Goal: Task Accomplishment & Management: Use online tool/utility

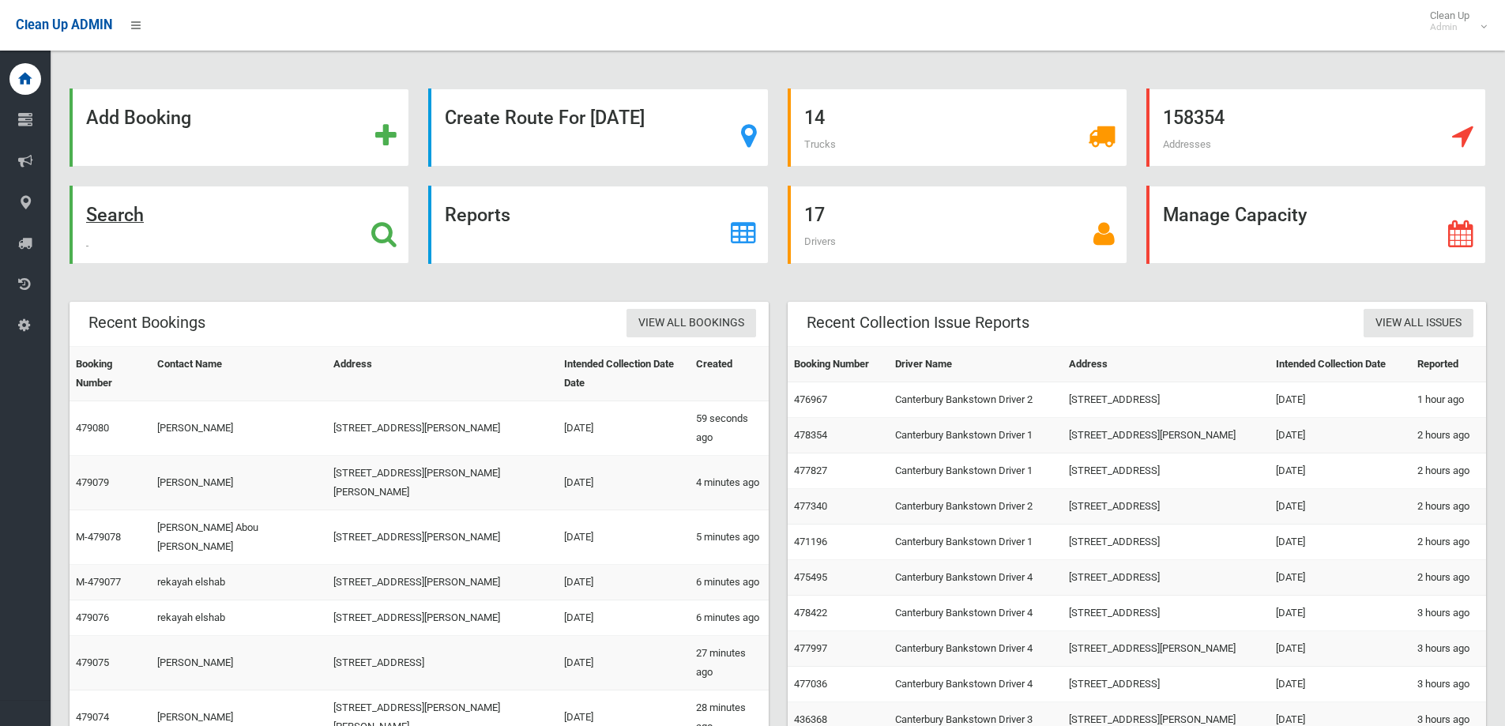
click at [251, 234] on div "Search" at bounding box center [240, 225] width 340 height 78
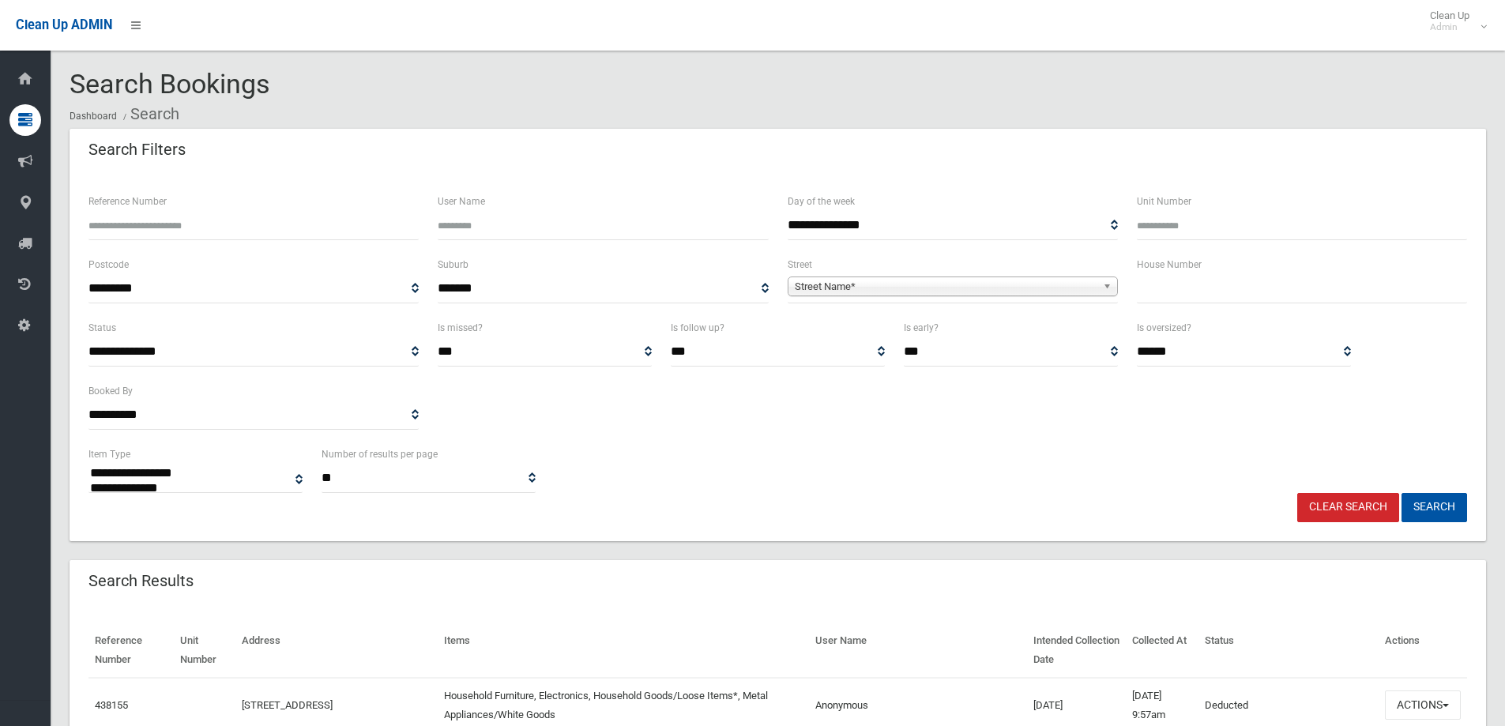
select select
click at [1186, 291] on input "text" at bounding box center [1302, 288] width 330 height 29
type input "***"
click at [1075, 279] on span "Street Name*" at bounding box center [946, 286] width 302 height 19
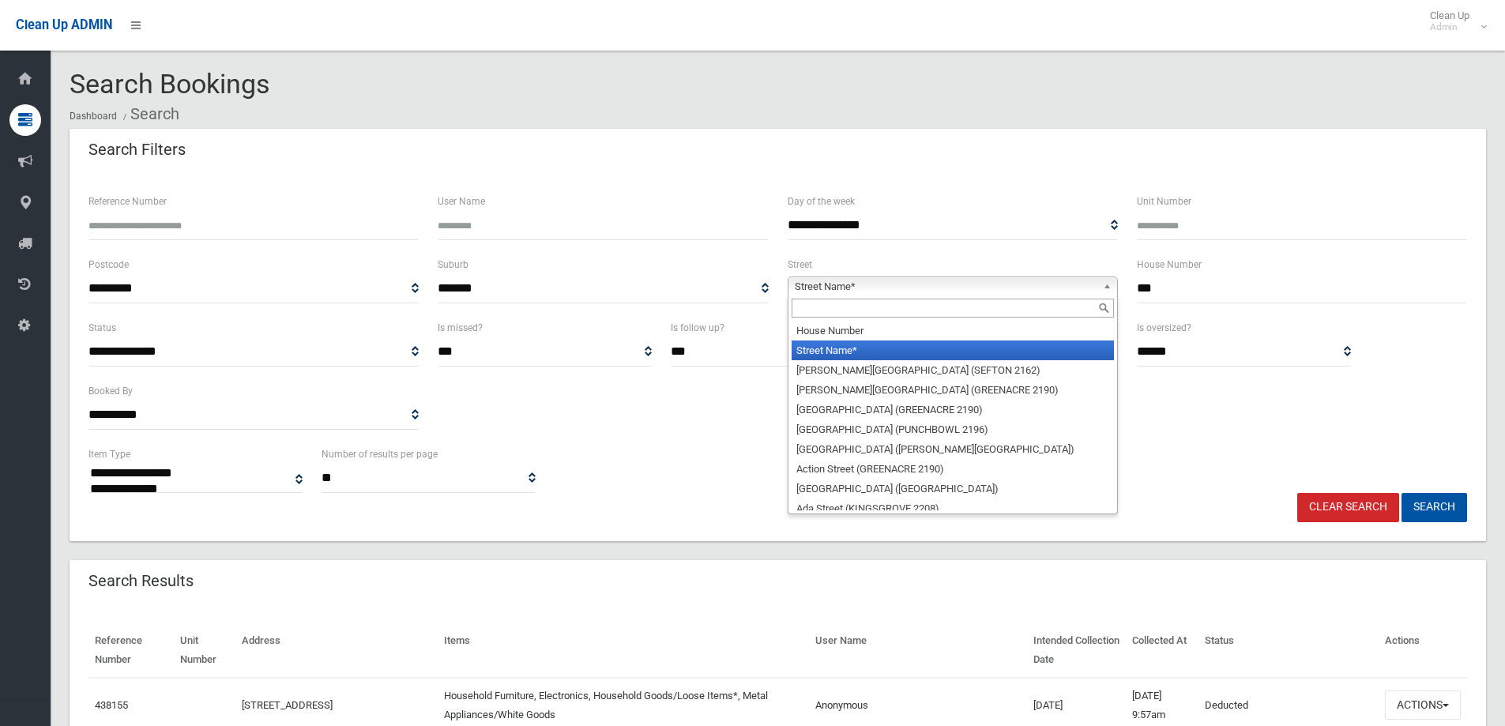
click at [1081, 307] on input "text" at bounding box center [952, 308] width 322 height 19
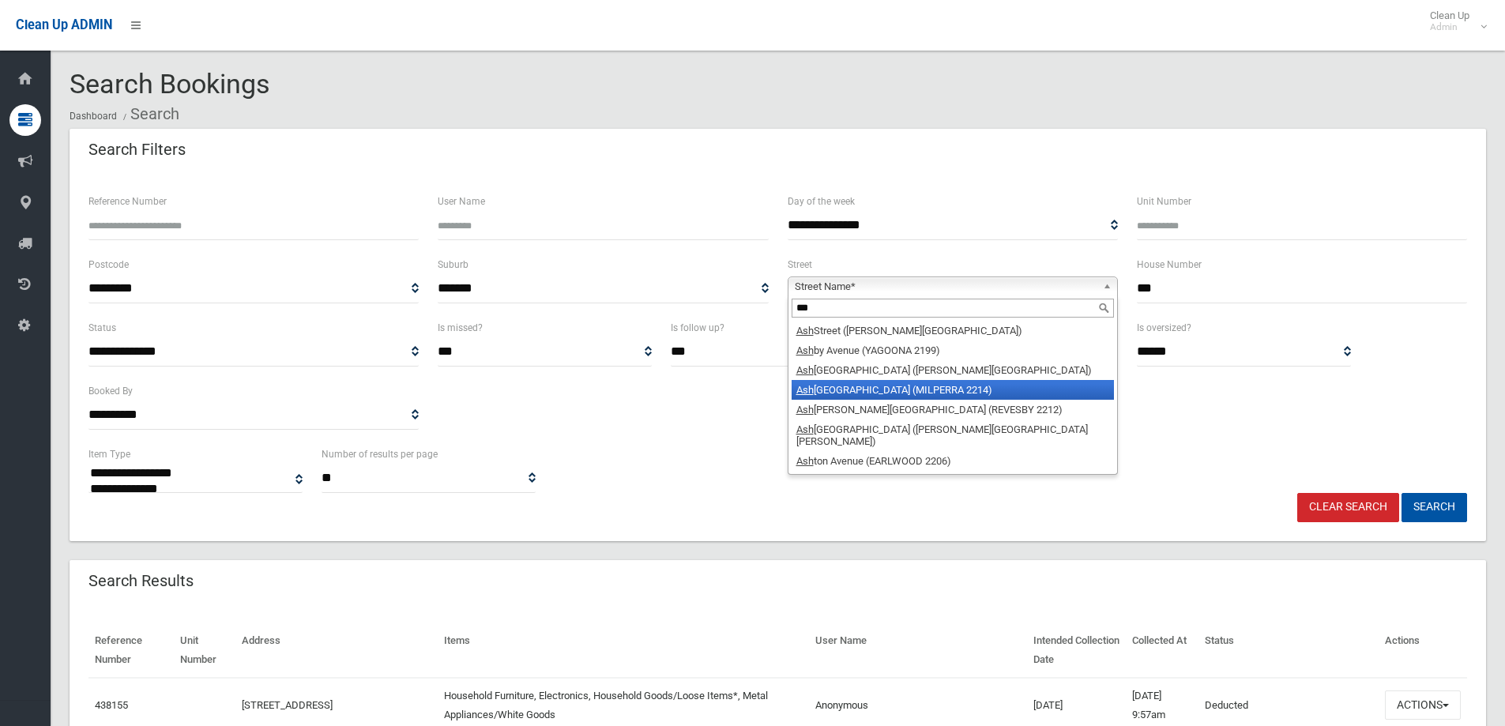
type input "***"
click at [978, 398] on li "Ash ford Avenue (MILPERRA 2214)" at bounding box center [952, 390] width 322 height 20
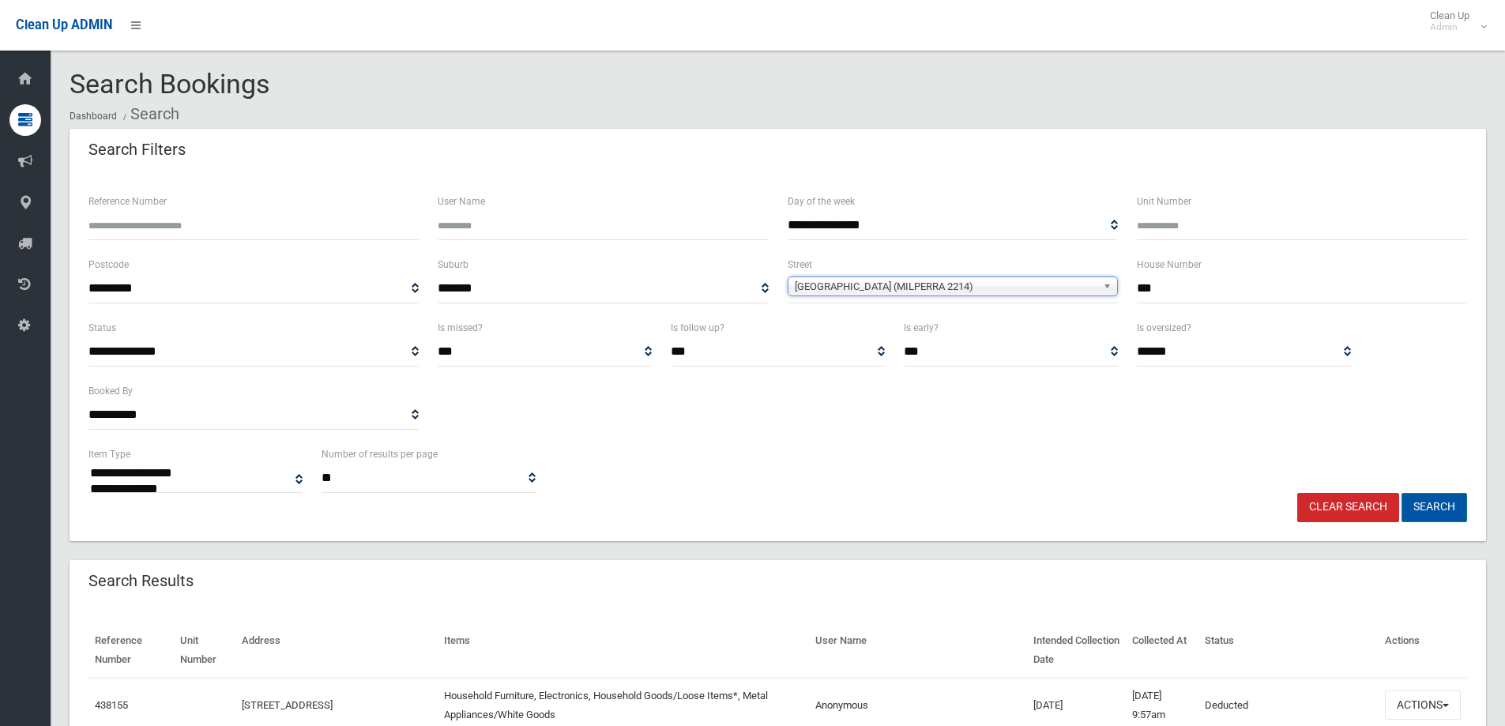
click at [1439, 507] on button "Search" at bounding box center [1434, 507] width 66 height 29
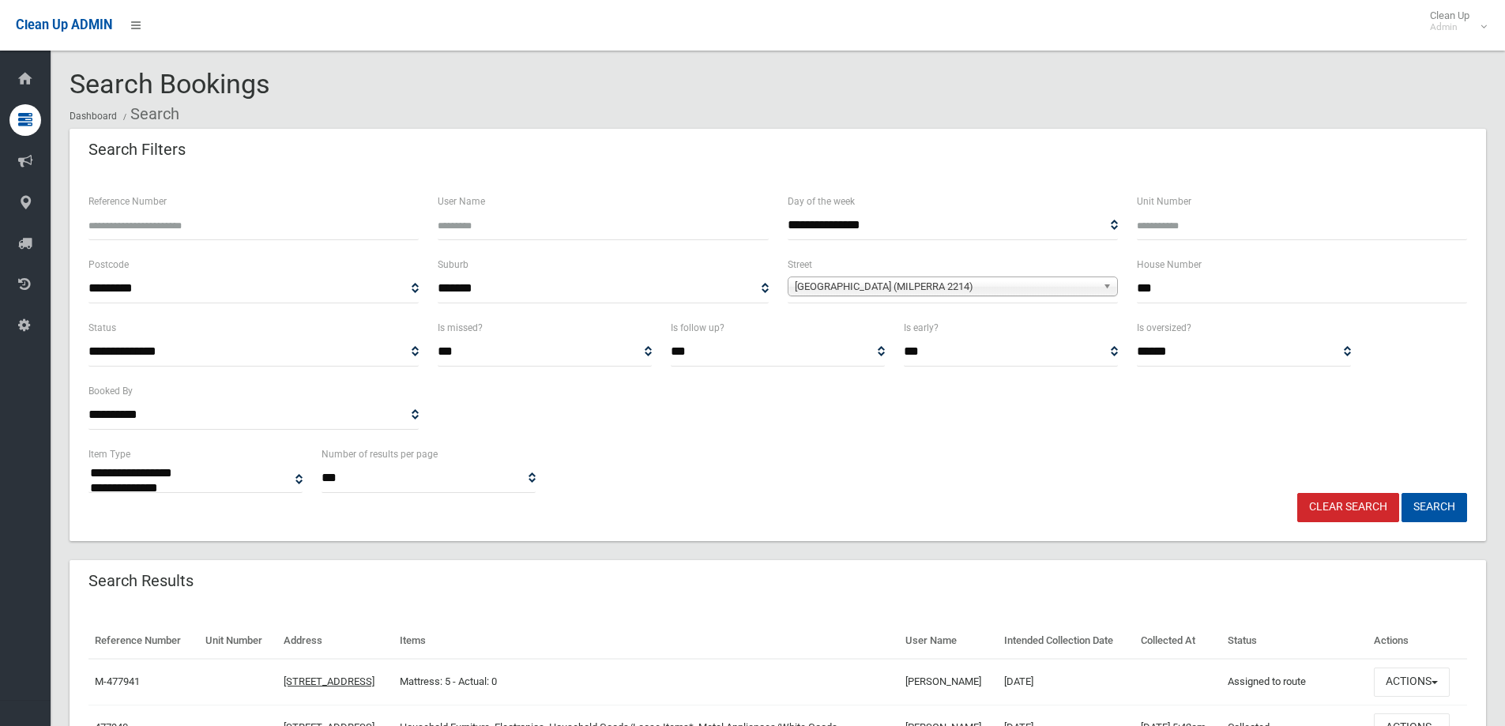
select select
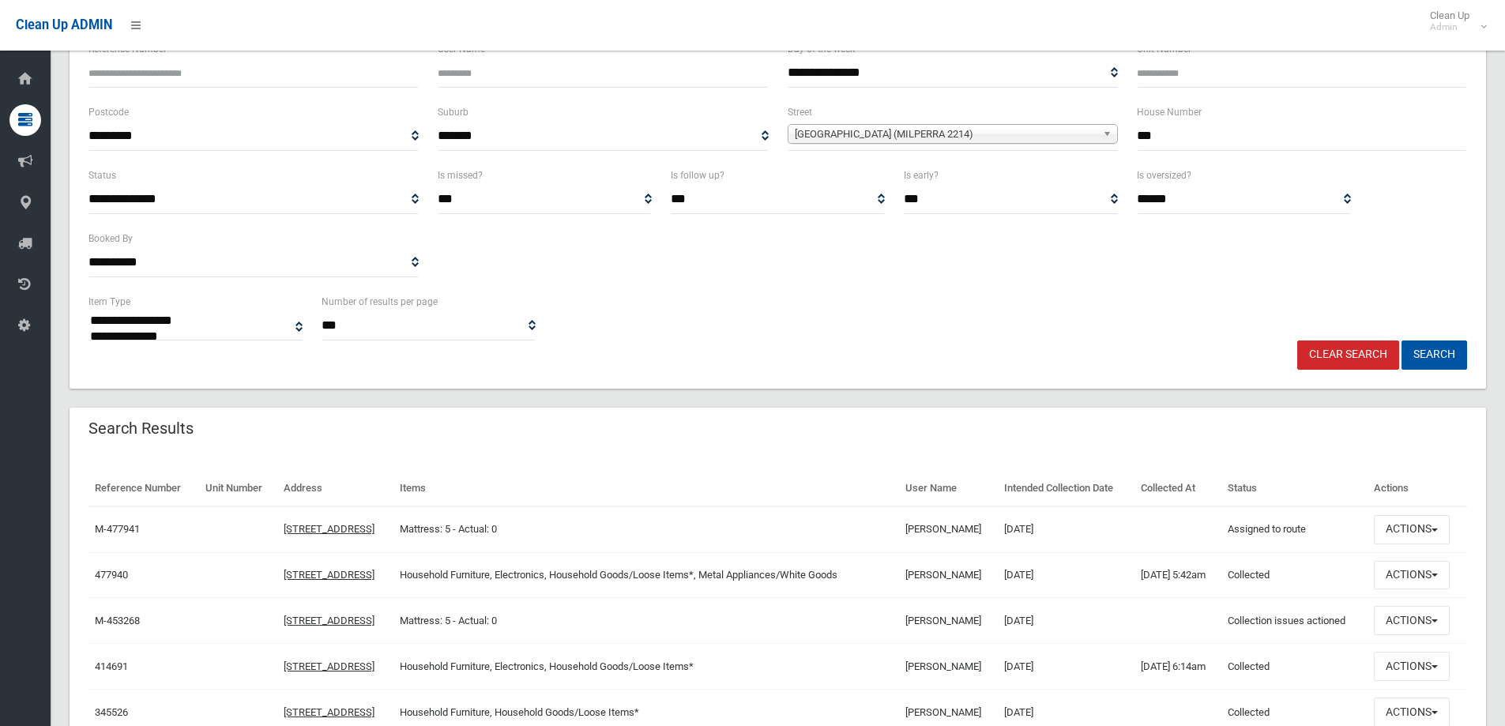
scroll to position [158, 0]
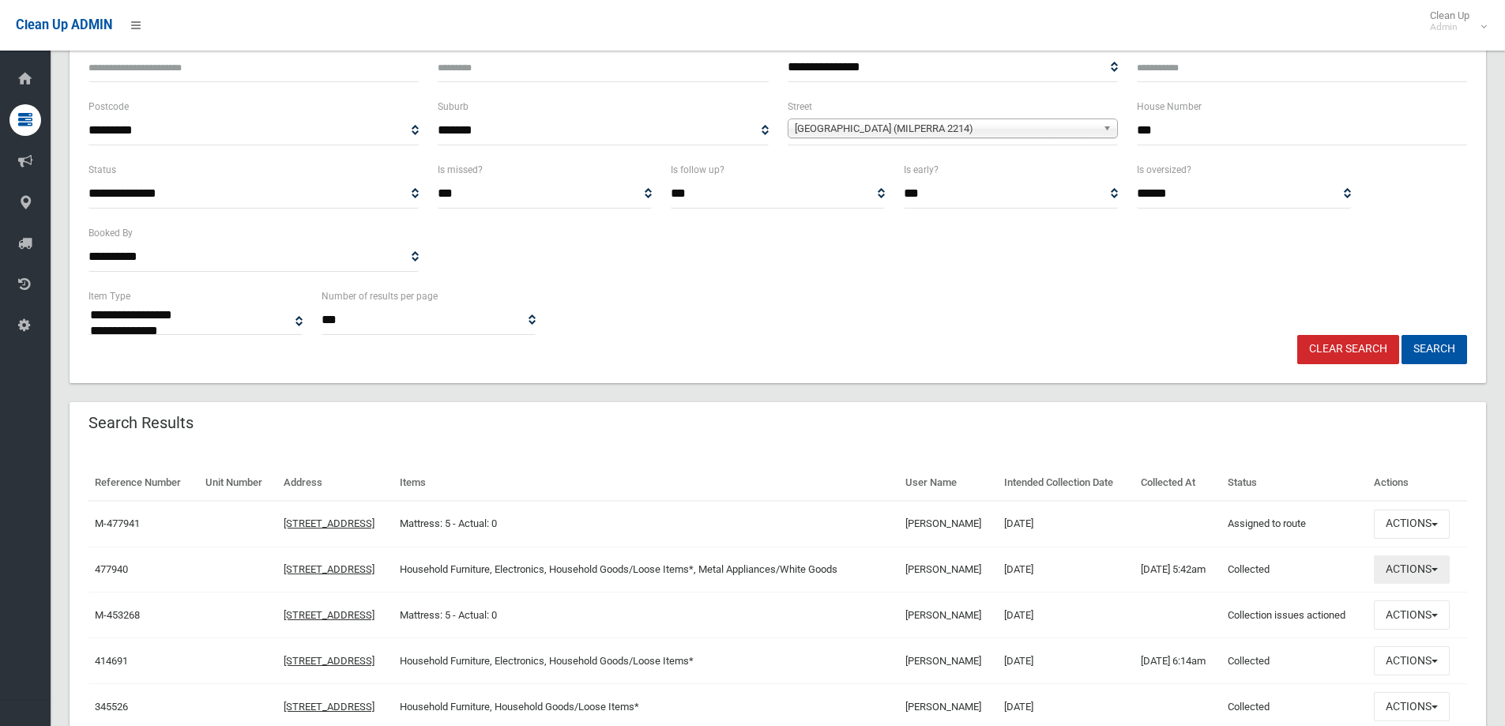
click at [1434, 564] on button "Actions" at bounding box center [1412, 569] width 76 height 29
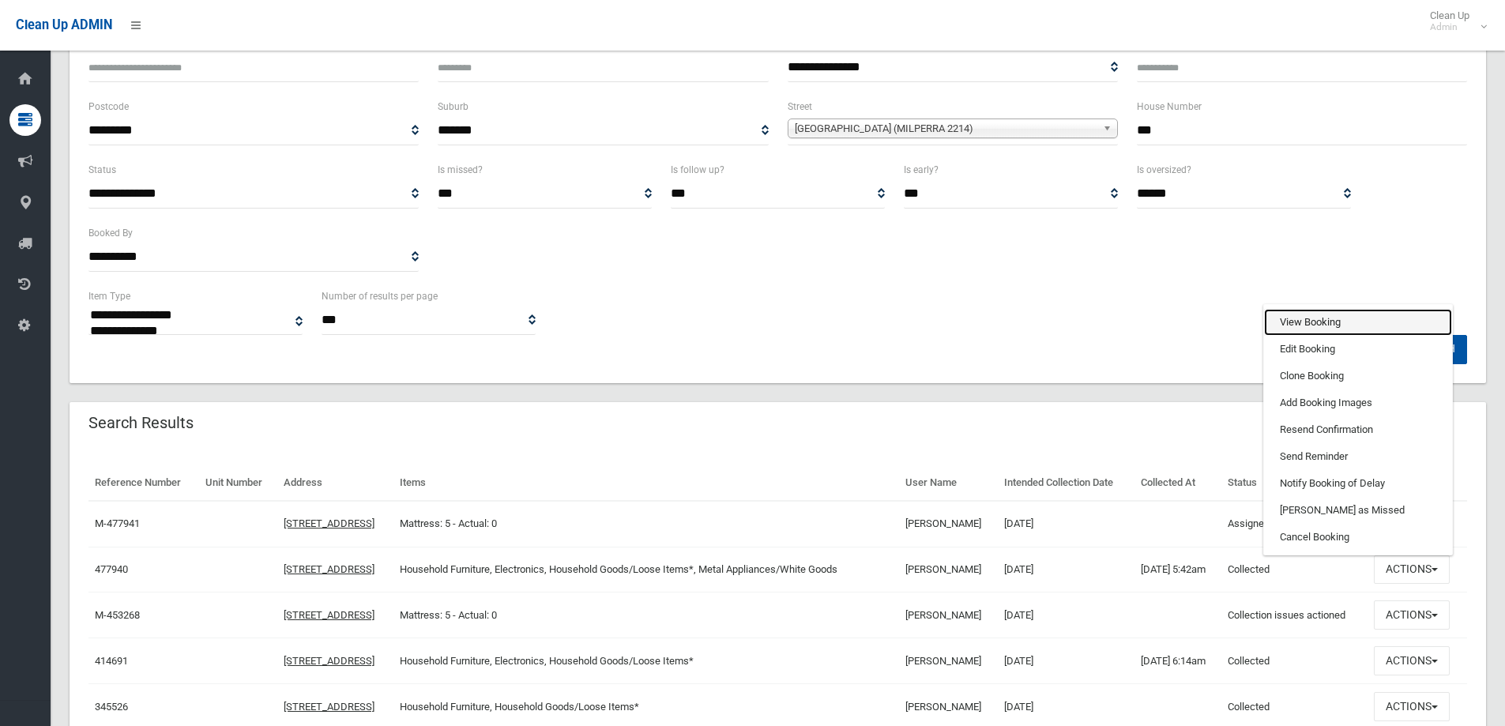
click at [1370, 310] on link "View Booking" at bounding box center [1358, 322] width 188 height 27
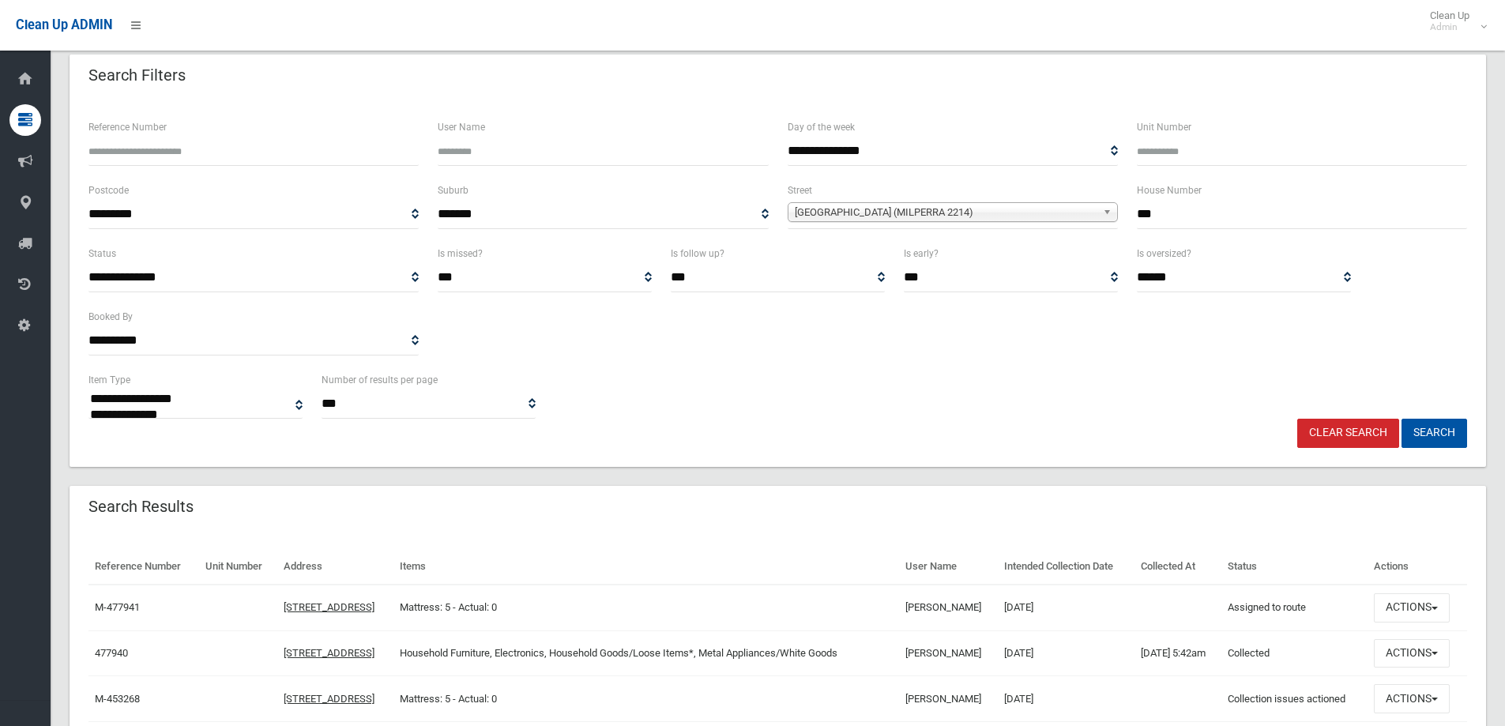
scroll to position [0, 0]
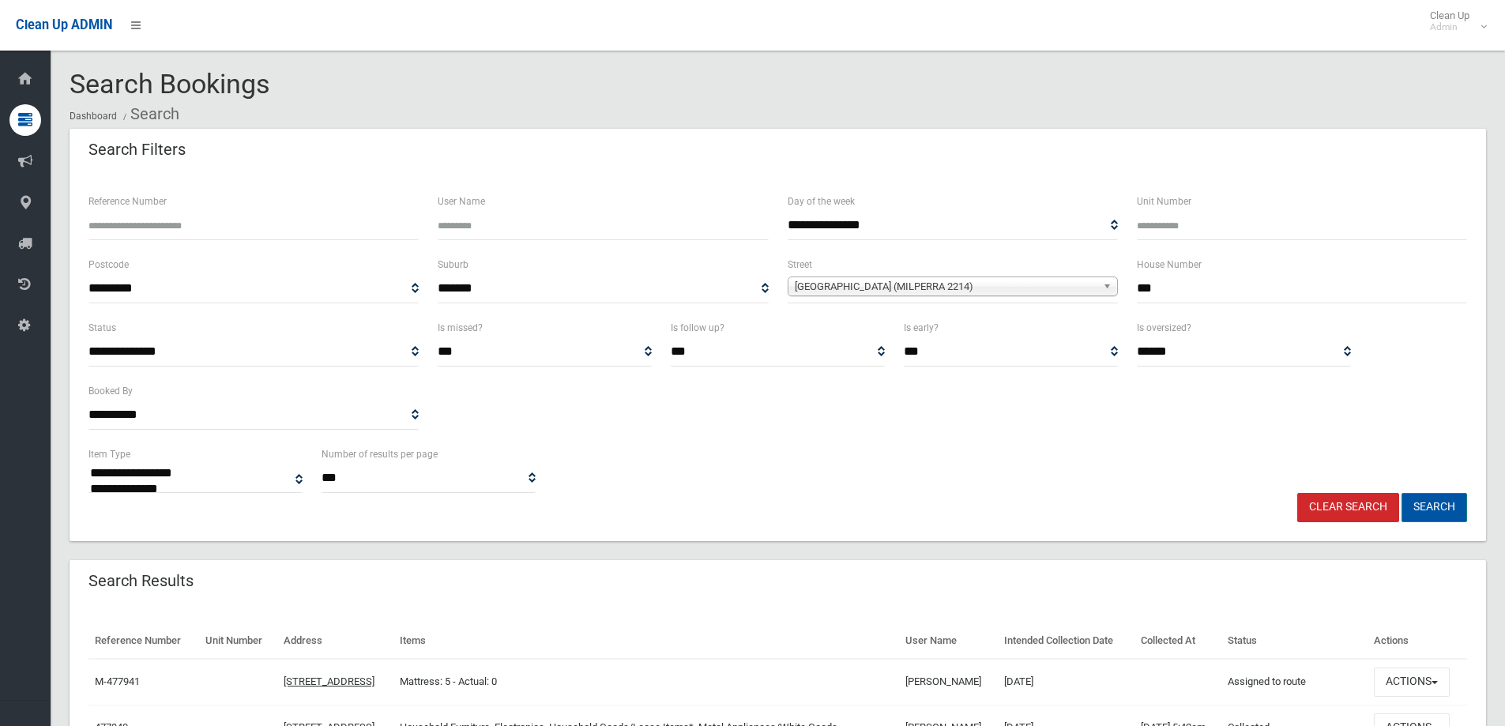
click at [1424, 509] on button "Search" at bounding box center [1434, 507] width 66 height 29
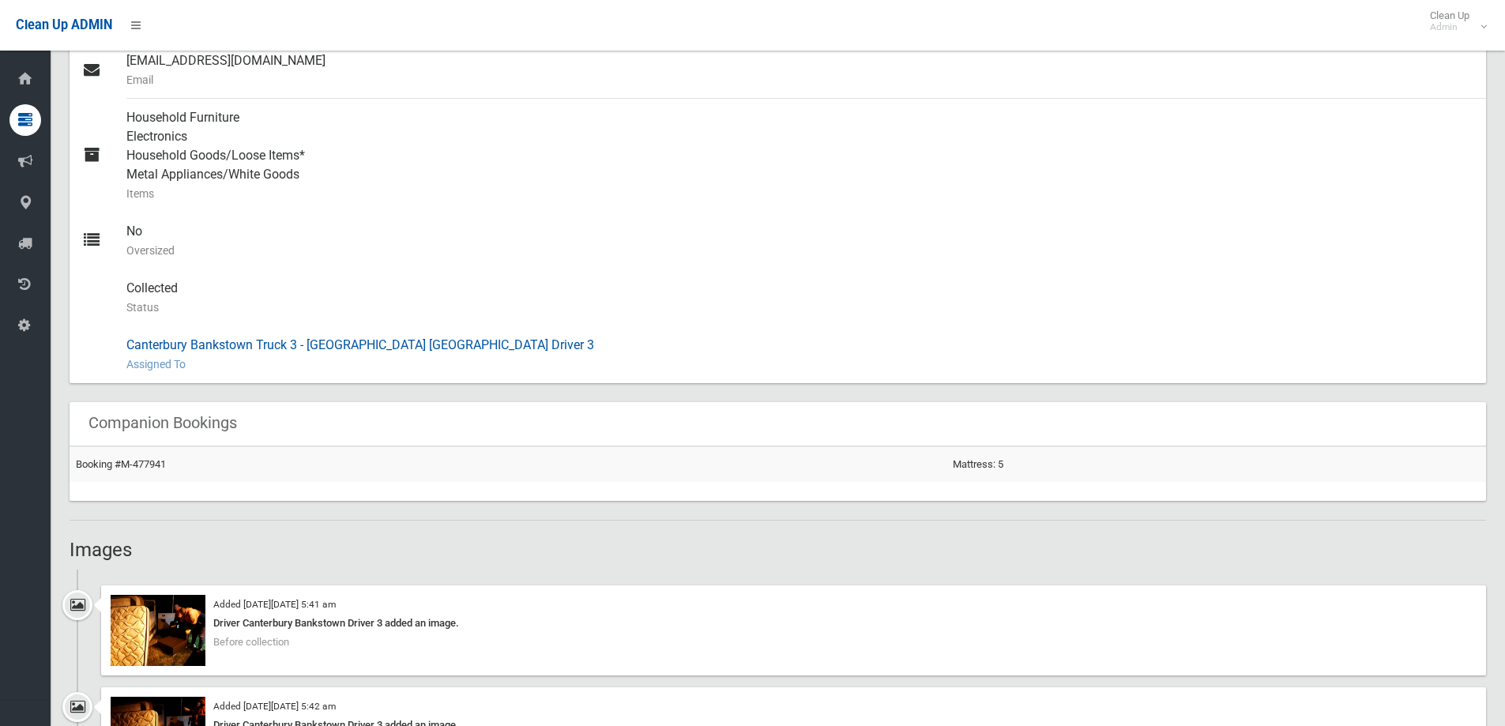
scroll to position [1185, 0]
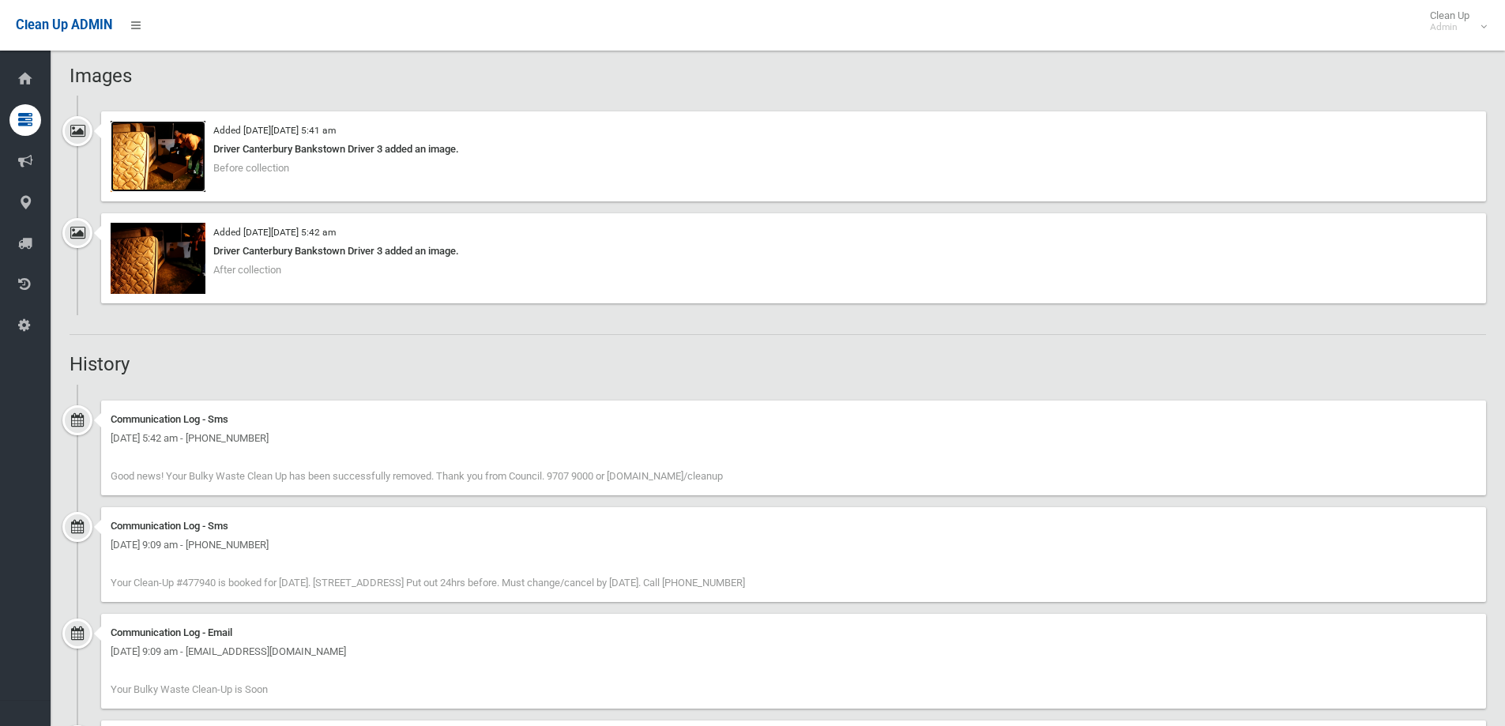
click at [181, 167] on img at bounding box center [158, 156] width 95 height 71
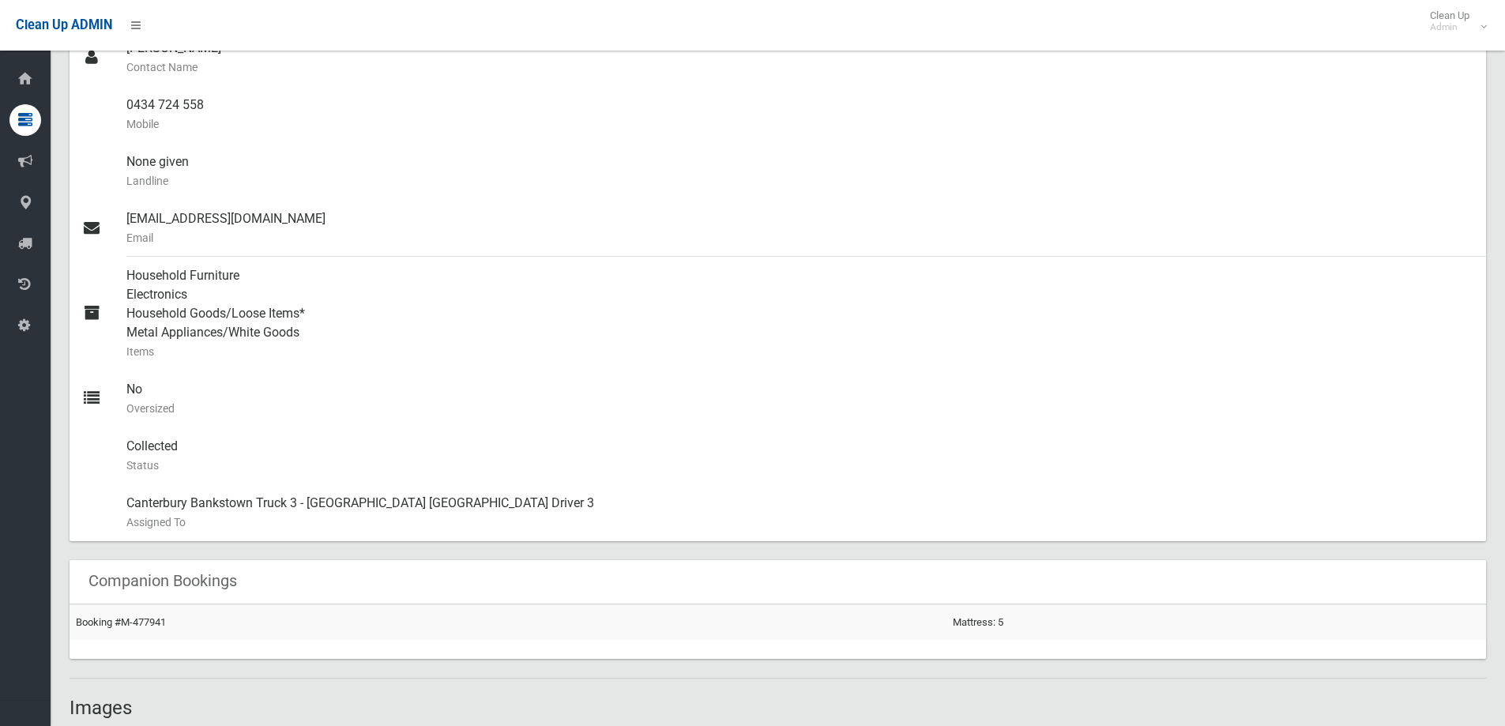
scroll to position [1106, 0]
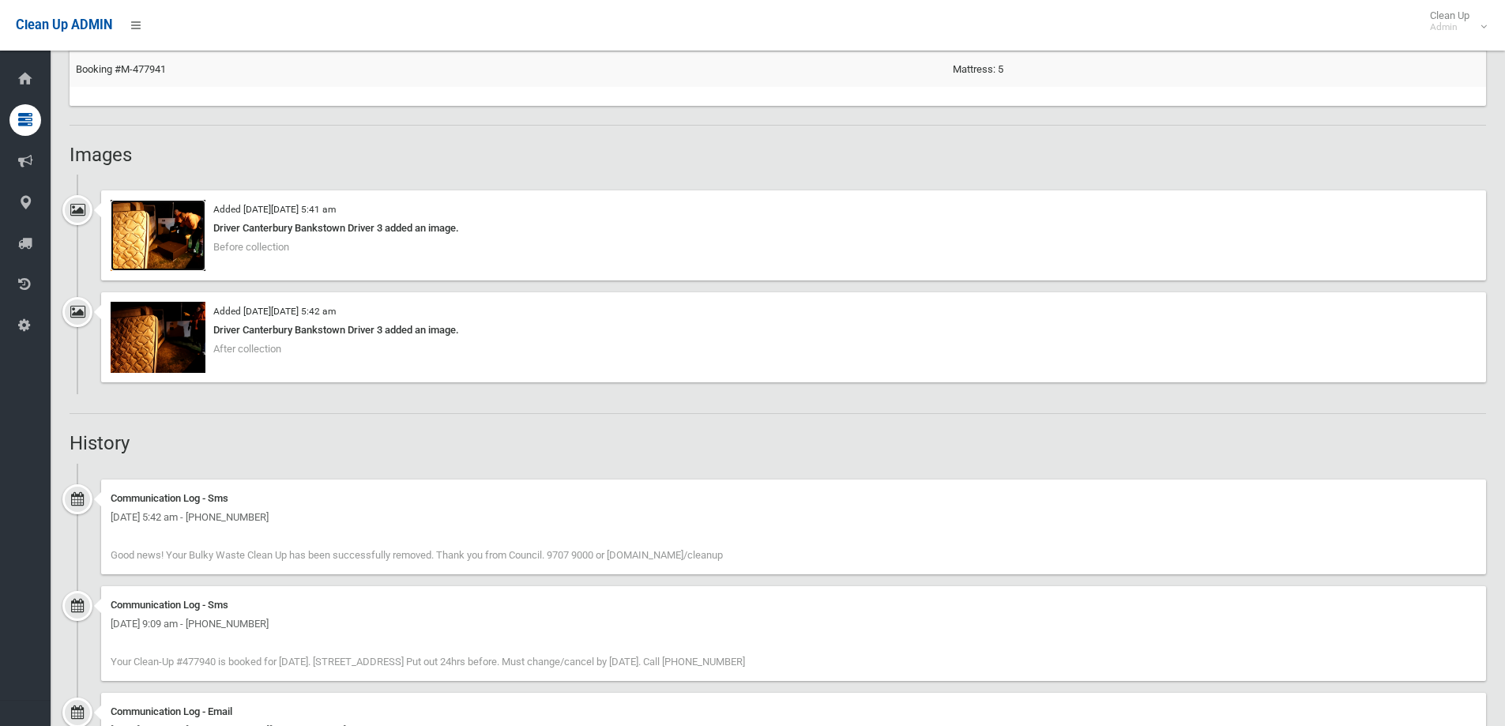
click at [152, 239] on img at bounding box center [158, 235] width 95 height 71
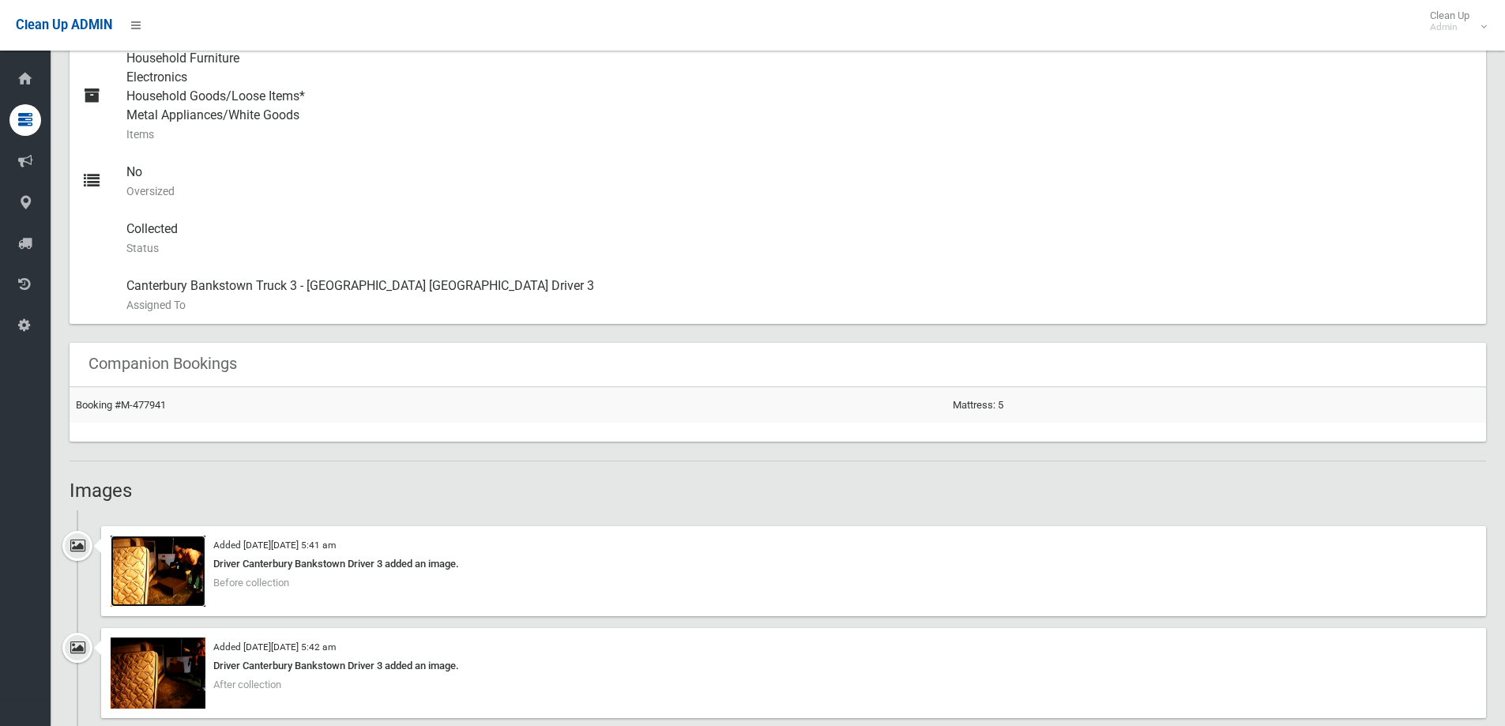
scroll to position [869, 0]
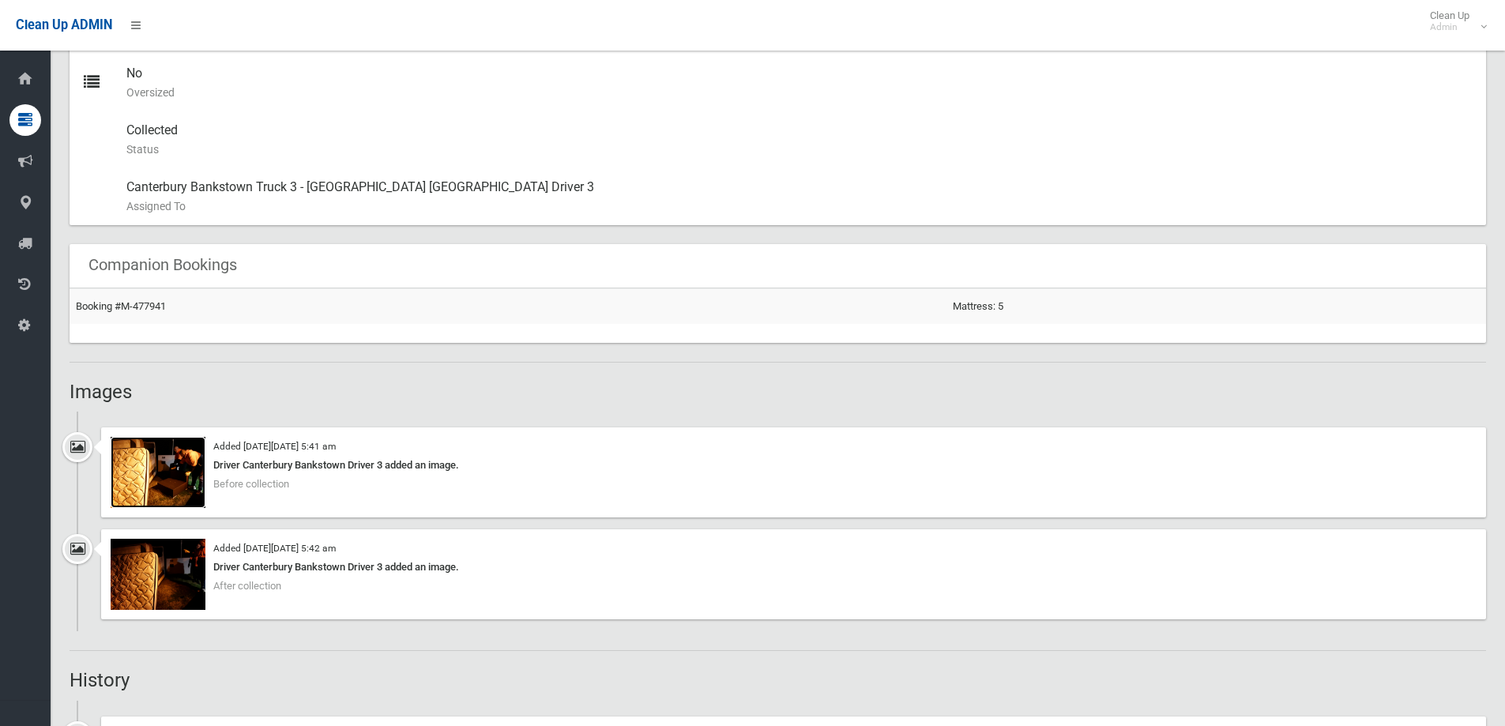
click at [193, 479] on img at bounding box center [158, 472] width 95 height 71
click at [186, 546] on img at bounding box center [158, 574] width 95 height 71
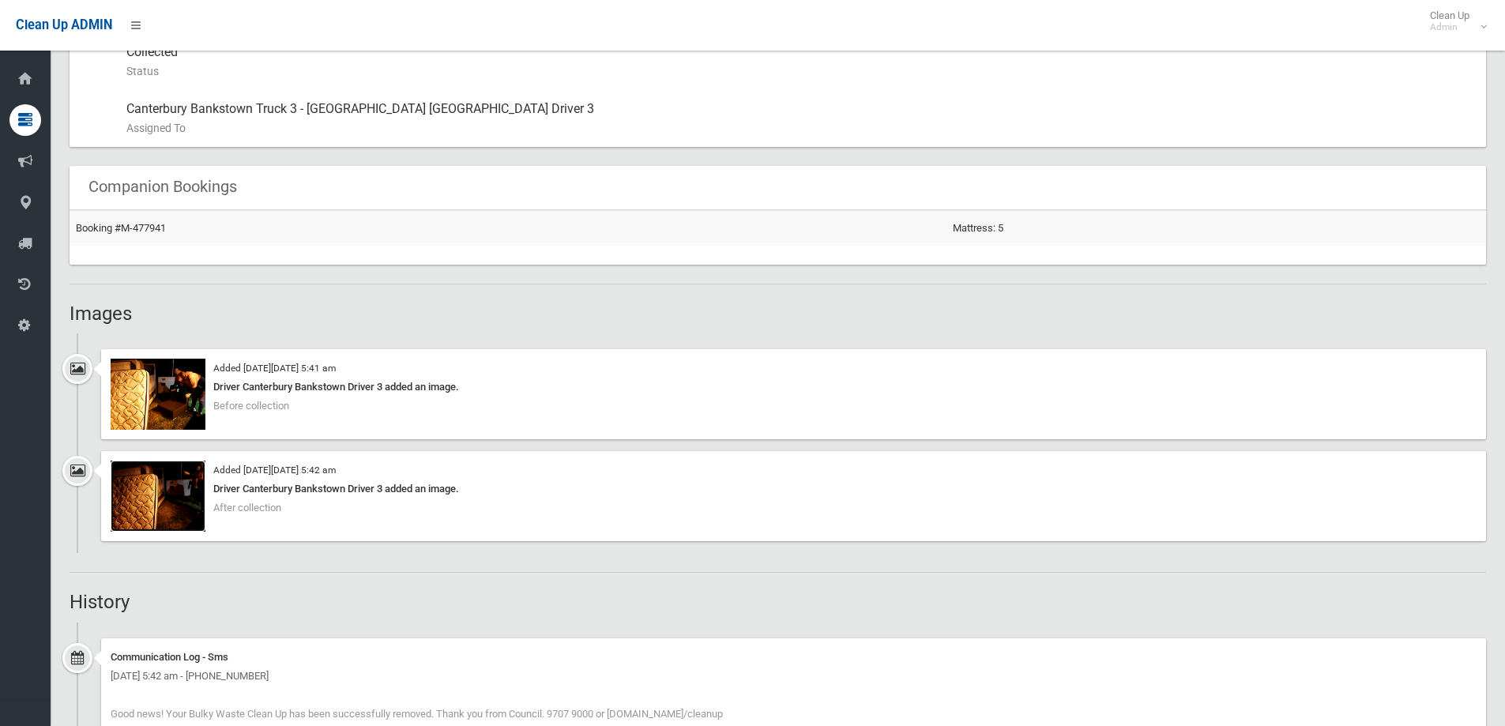
scroll to position [1027, 0]
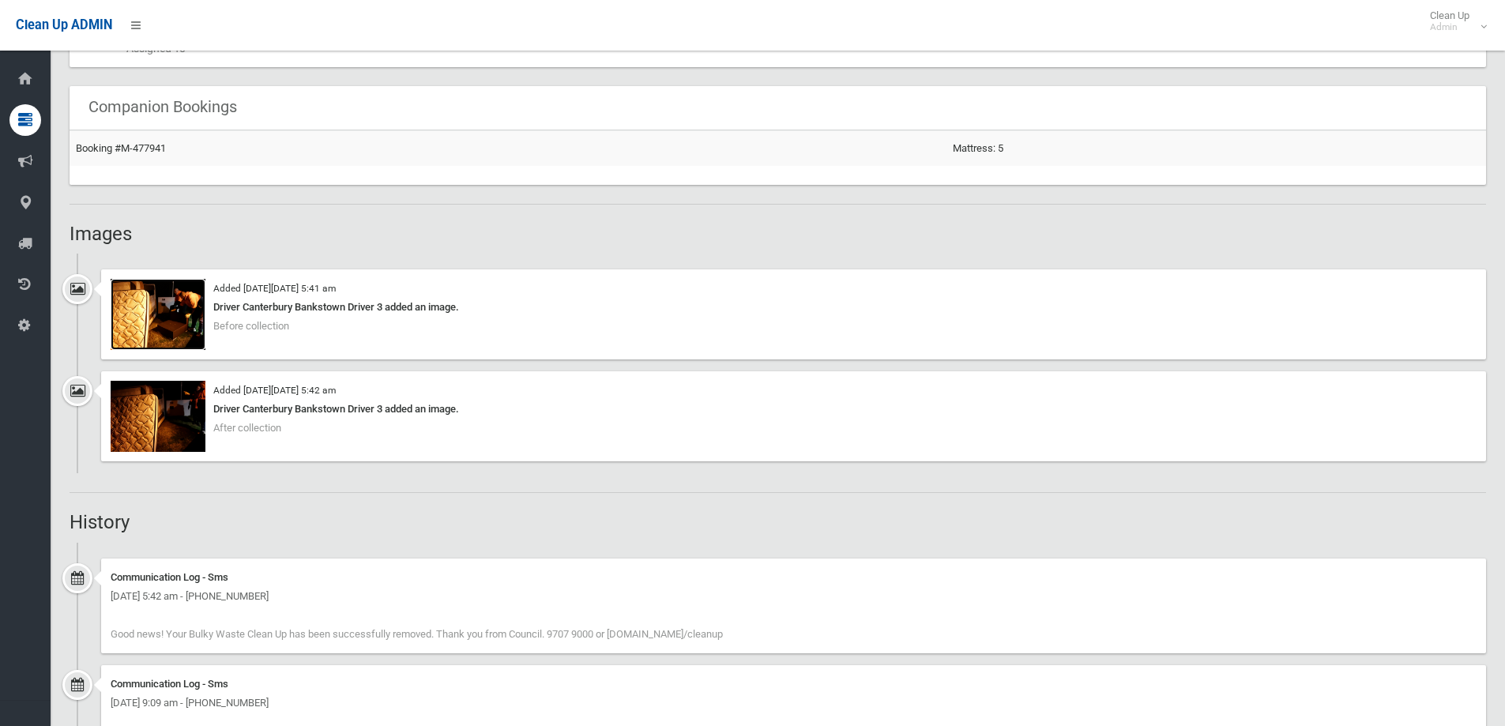
click at [186, 314] on img at bounding box center [158, 314] width 95 height 71
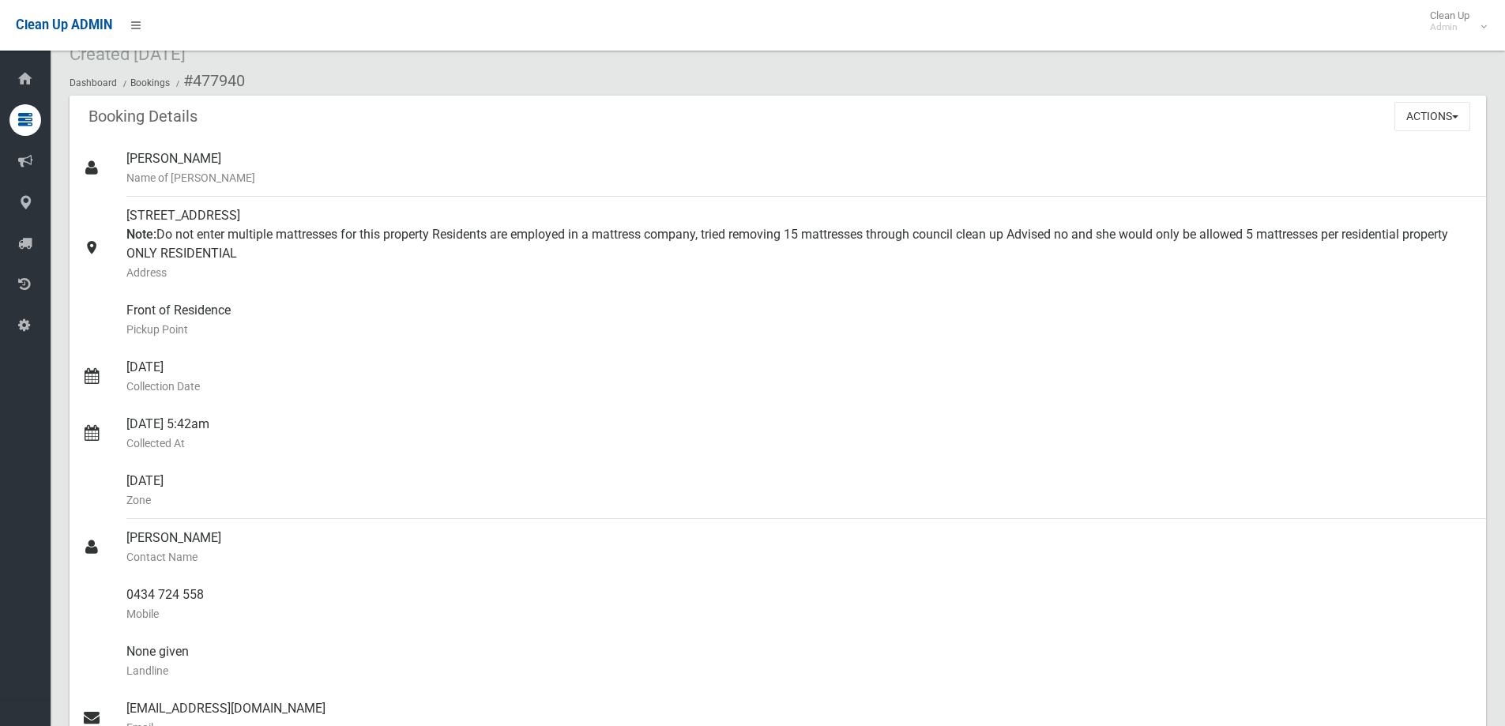
scroll to position [0, 0]
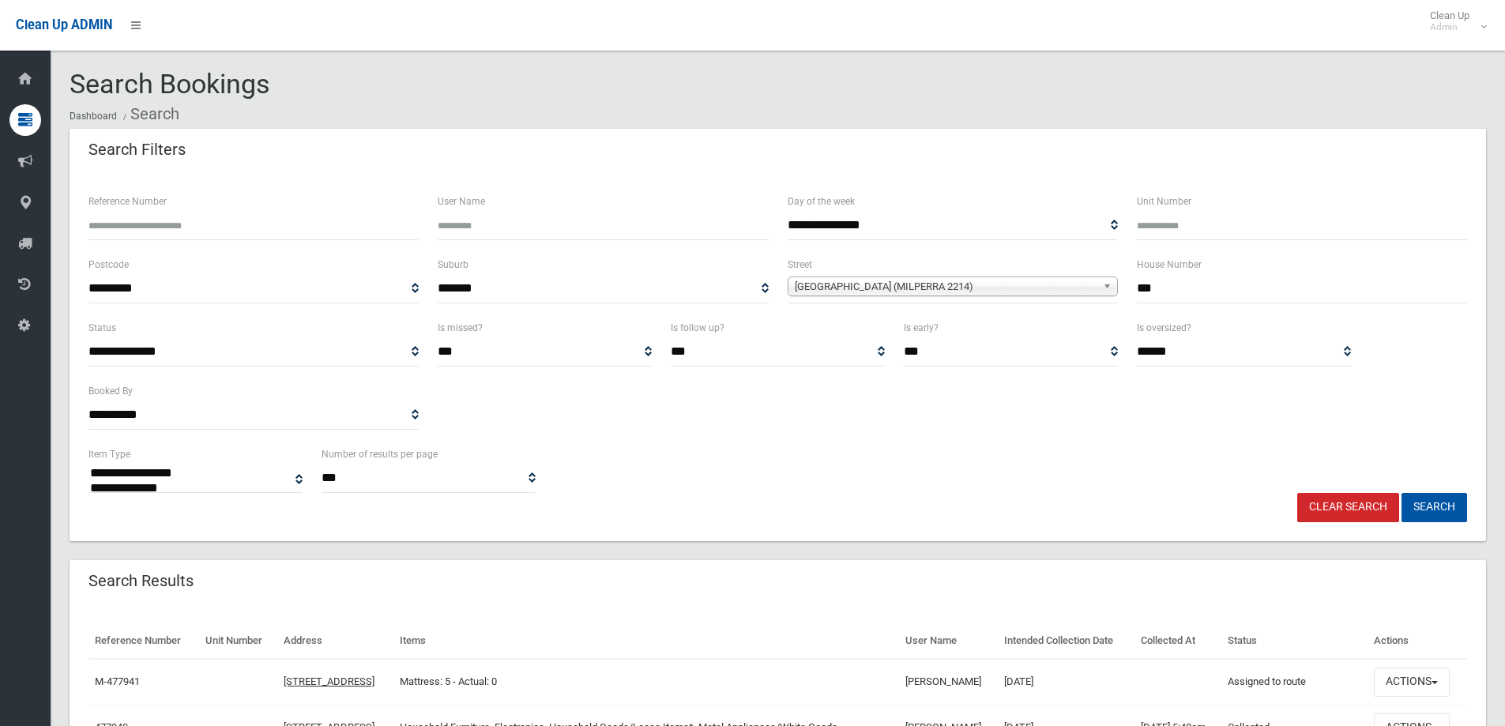
select select
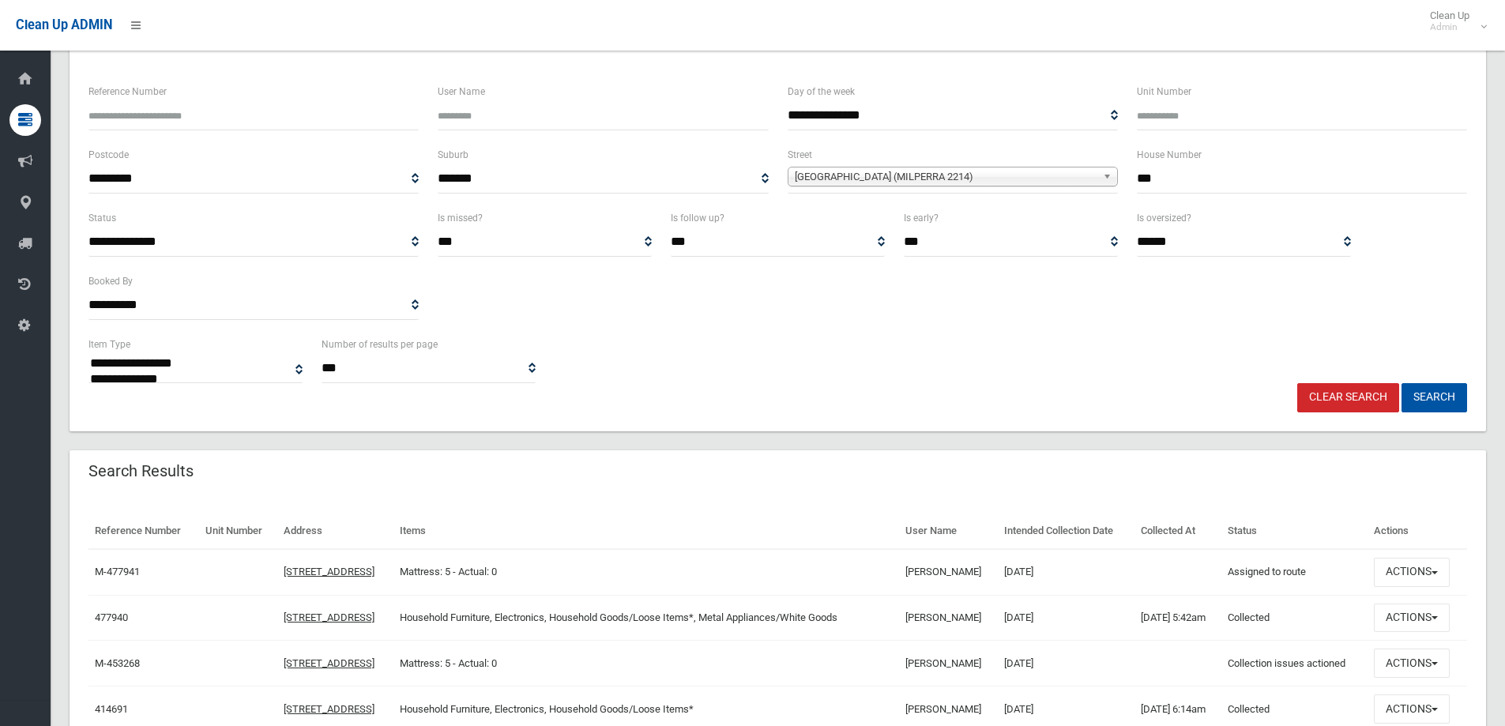
scroll to position [316, 0]
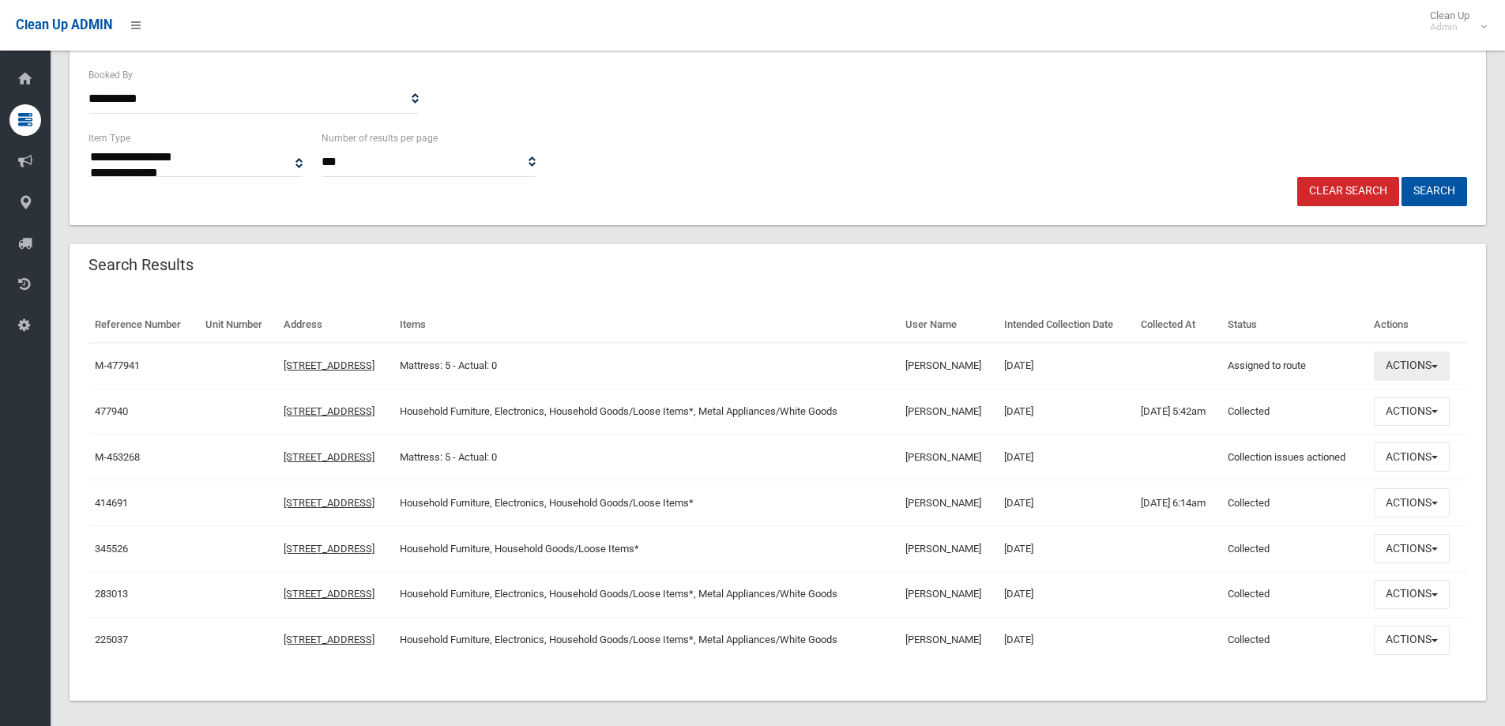
click at [1398, 355] on button "Actions" at bounding box center [1412, 365] width 76 height 29
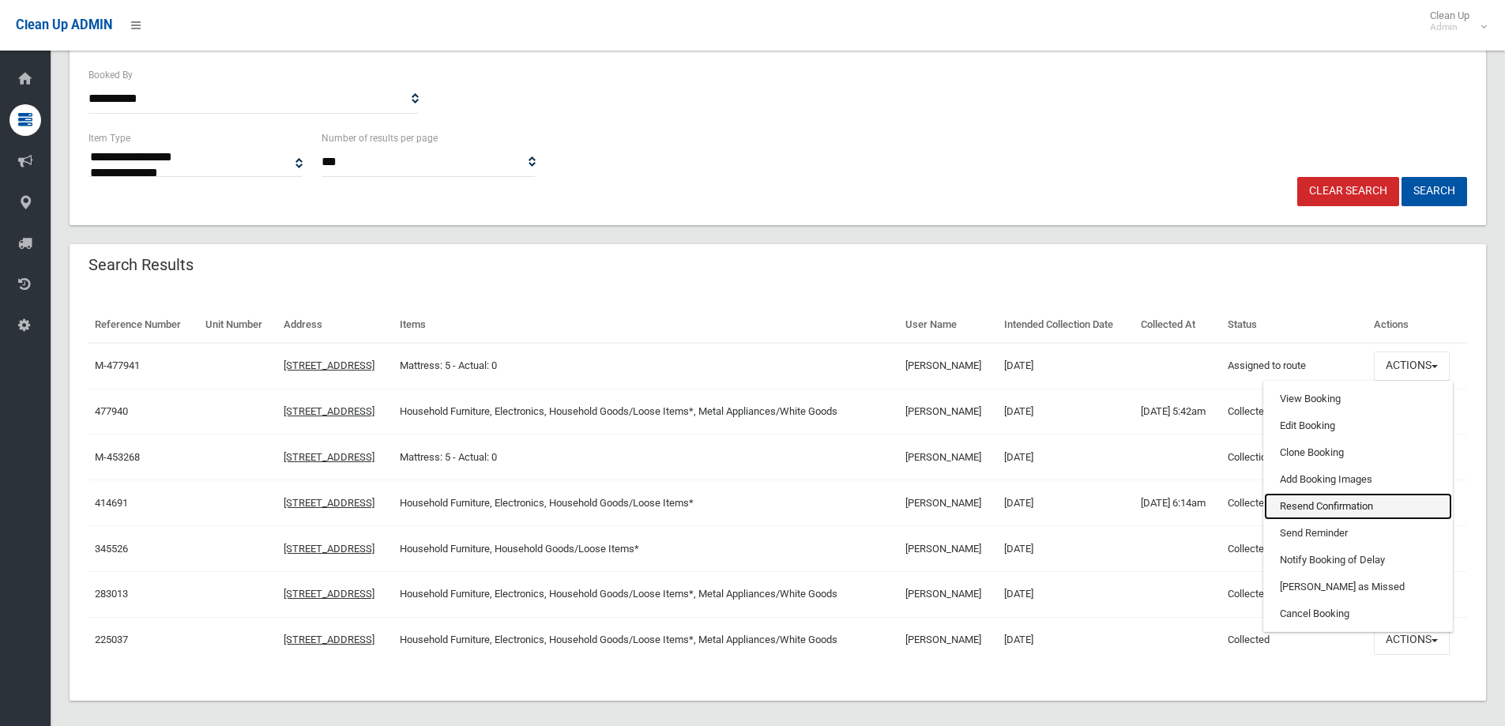
click at [1434, 495] on link "Resend Confirmation" at bounding box center [1358, 506] width 188 height 27
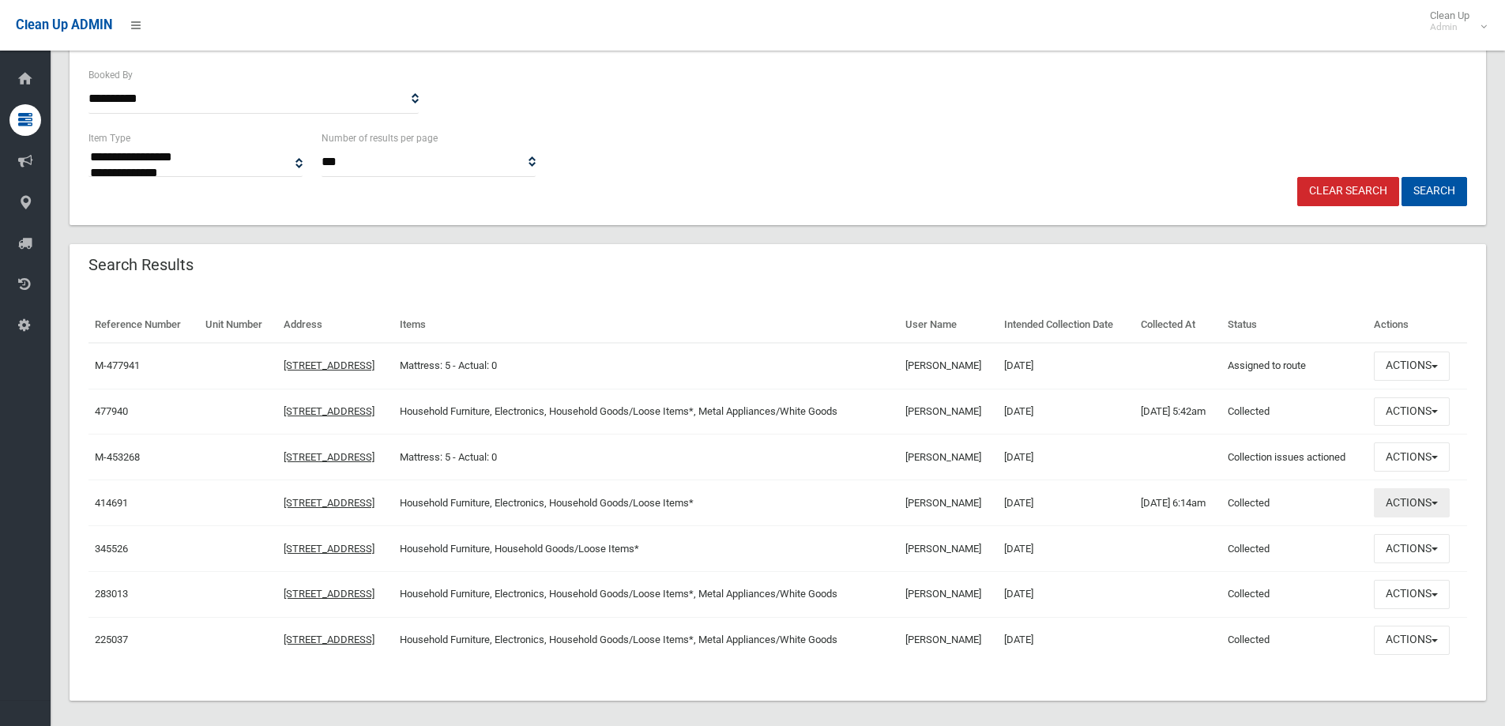
click at [1415, 494] on button "Actions" at bounding box center [1412, 502] width 76 height 29
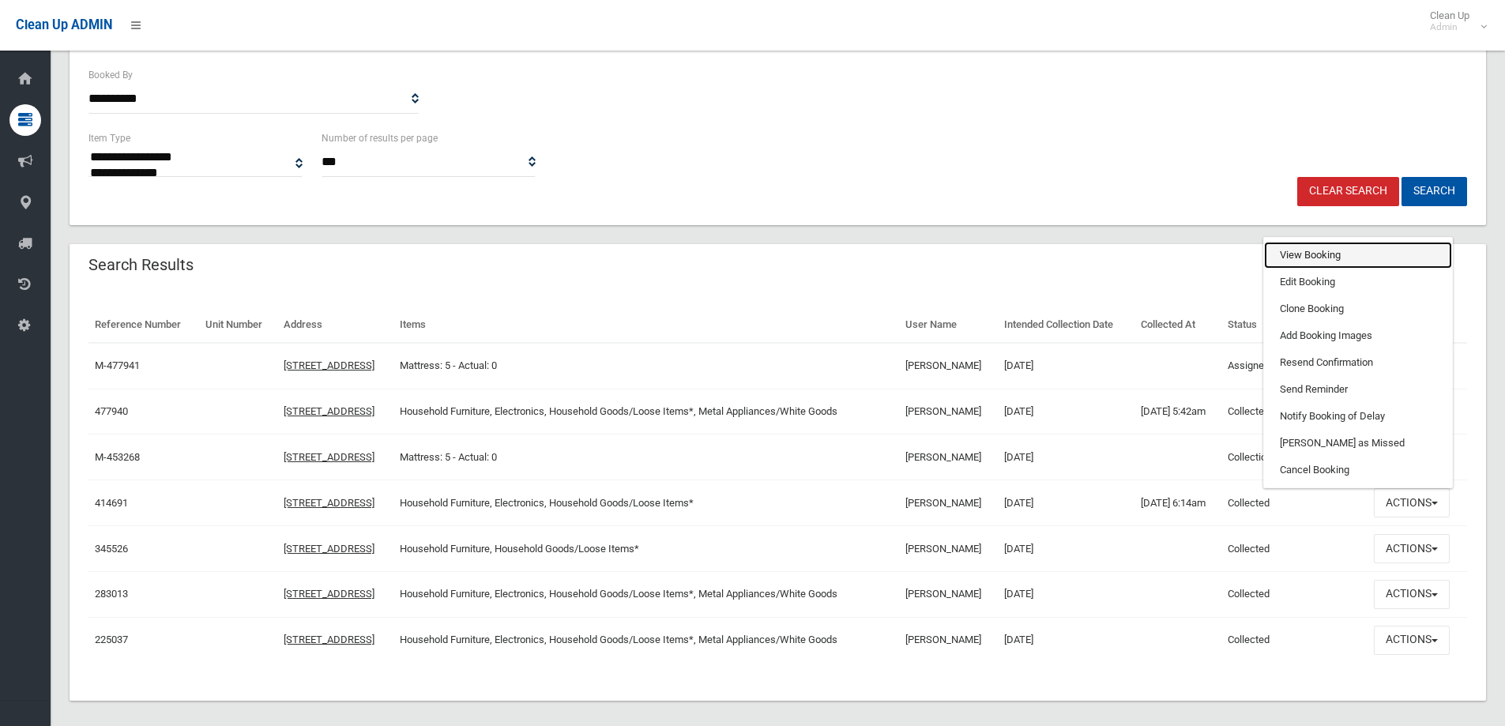
click at [1336, 259] on link "View Booking" at bounding box center [1358, 255] width 188 height 27
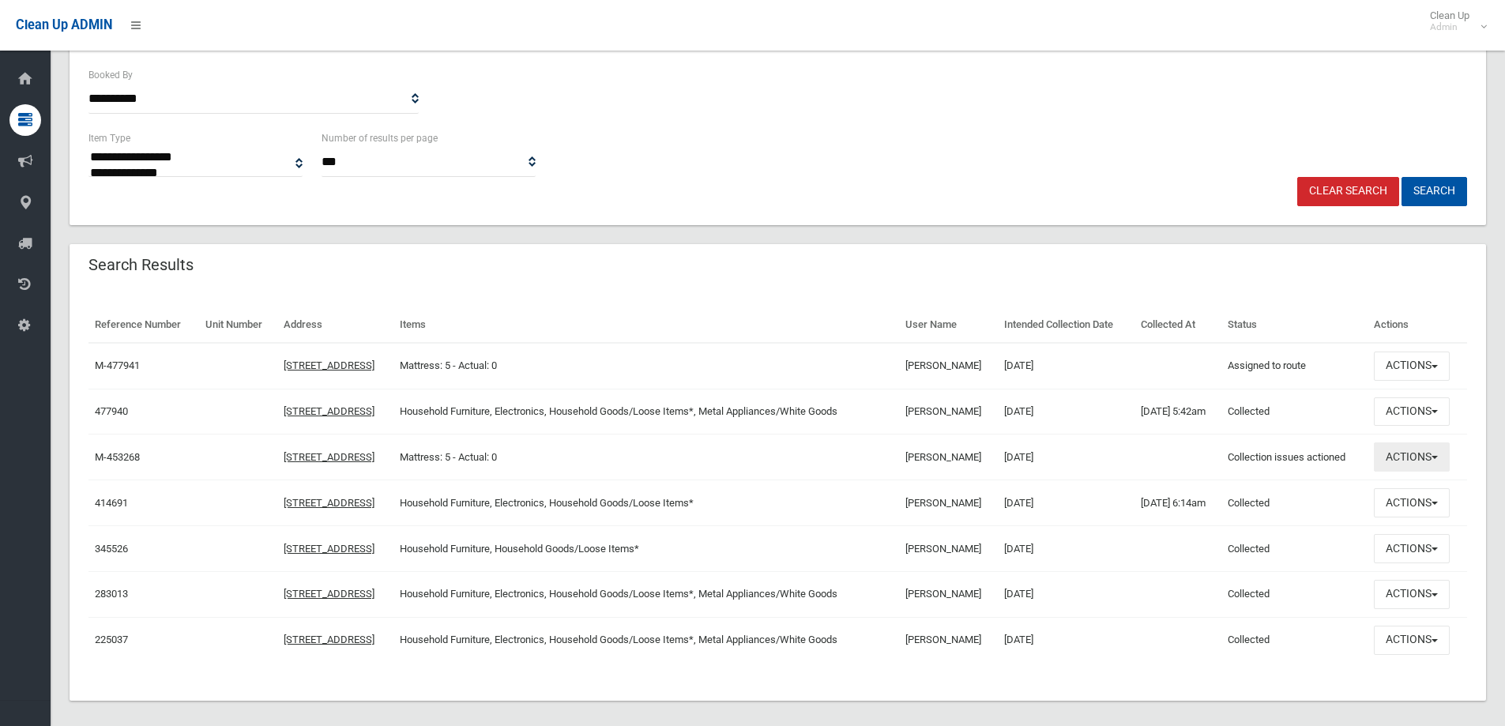
click at [1399, 463] on button "Actions" at bounding box center [1412, 456] width 76 height 29
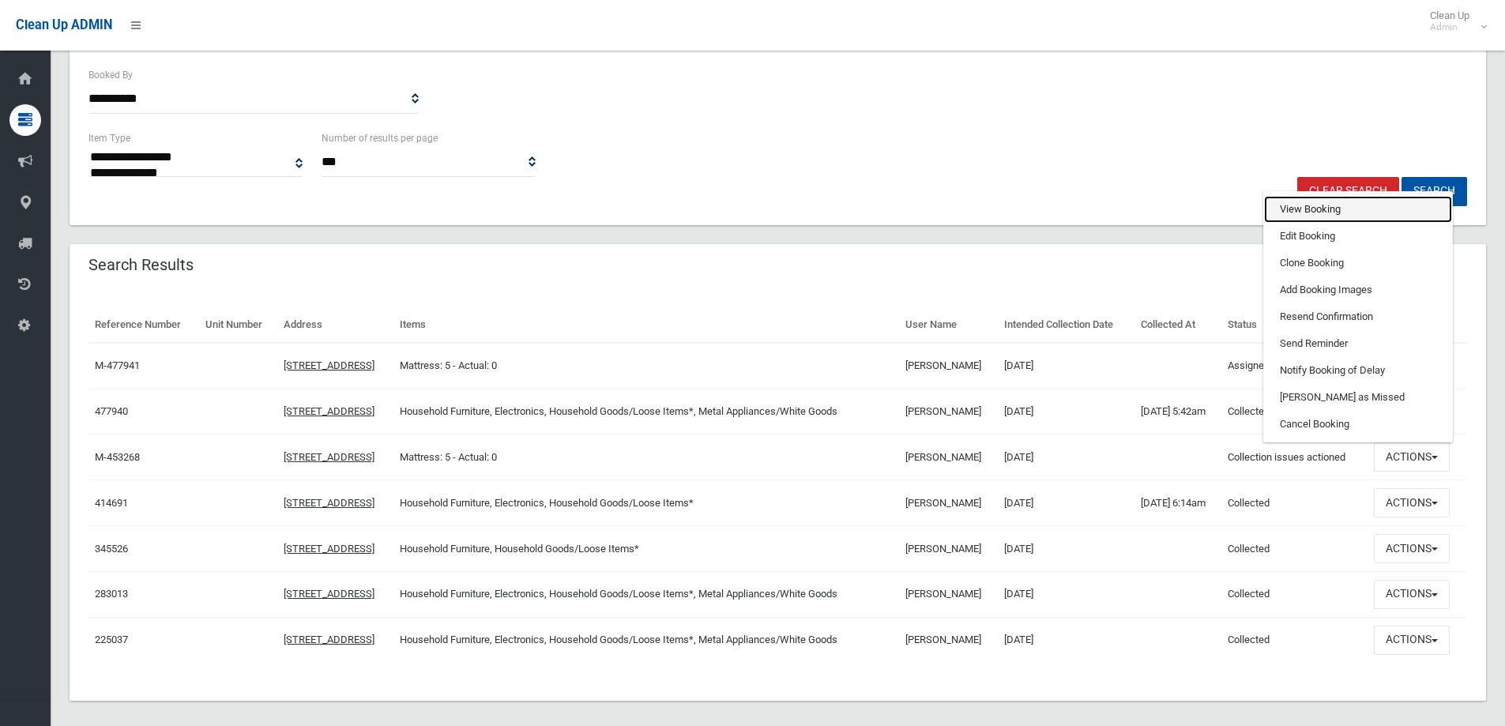
click at [1332, 212] on link "View Booking" at bounding box center [1358, 209] width 188 height 27
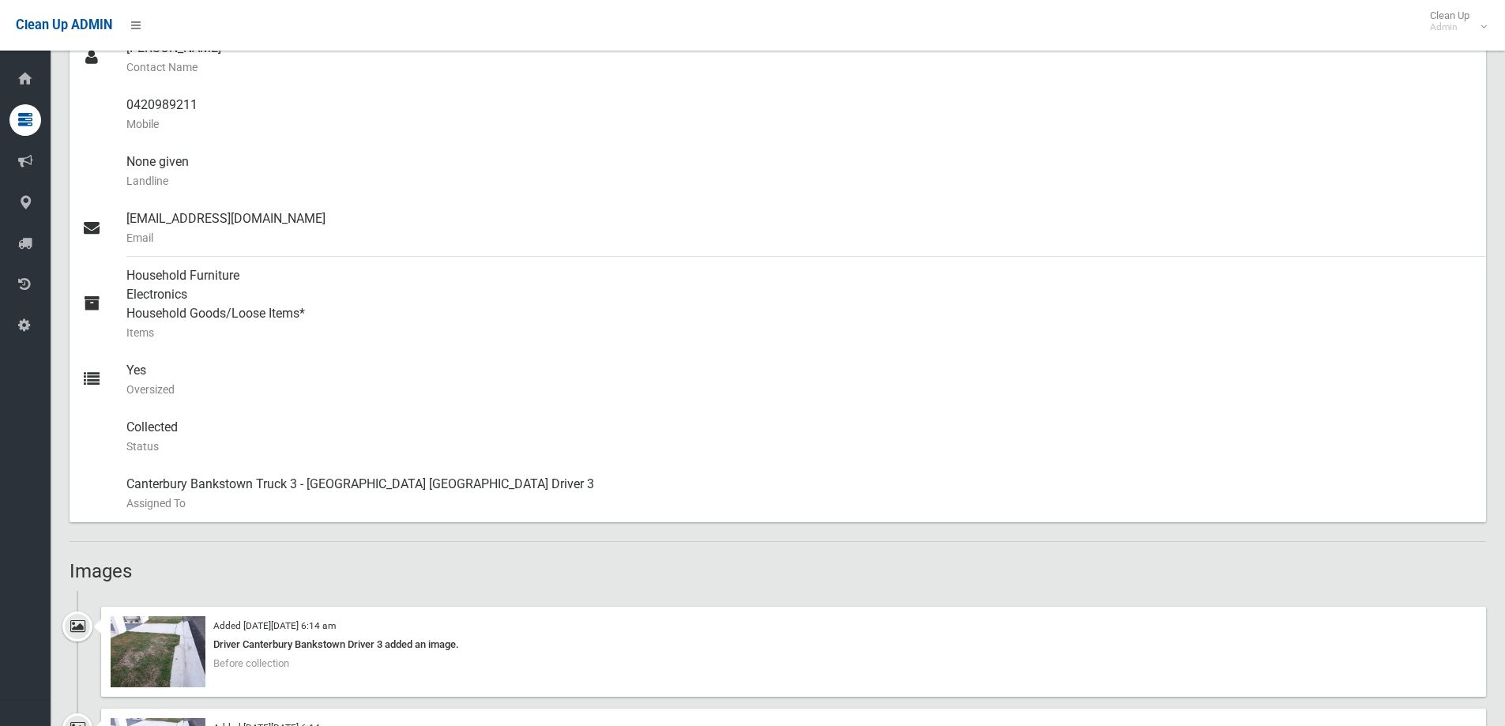
scroll to position [869, 0]
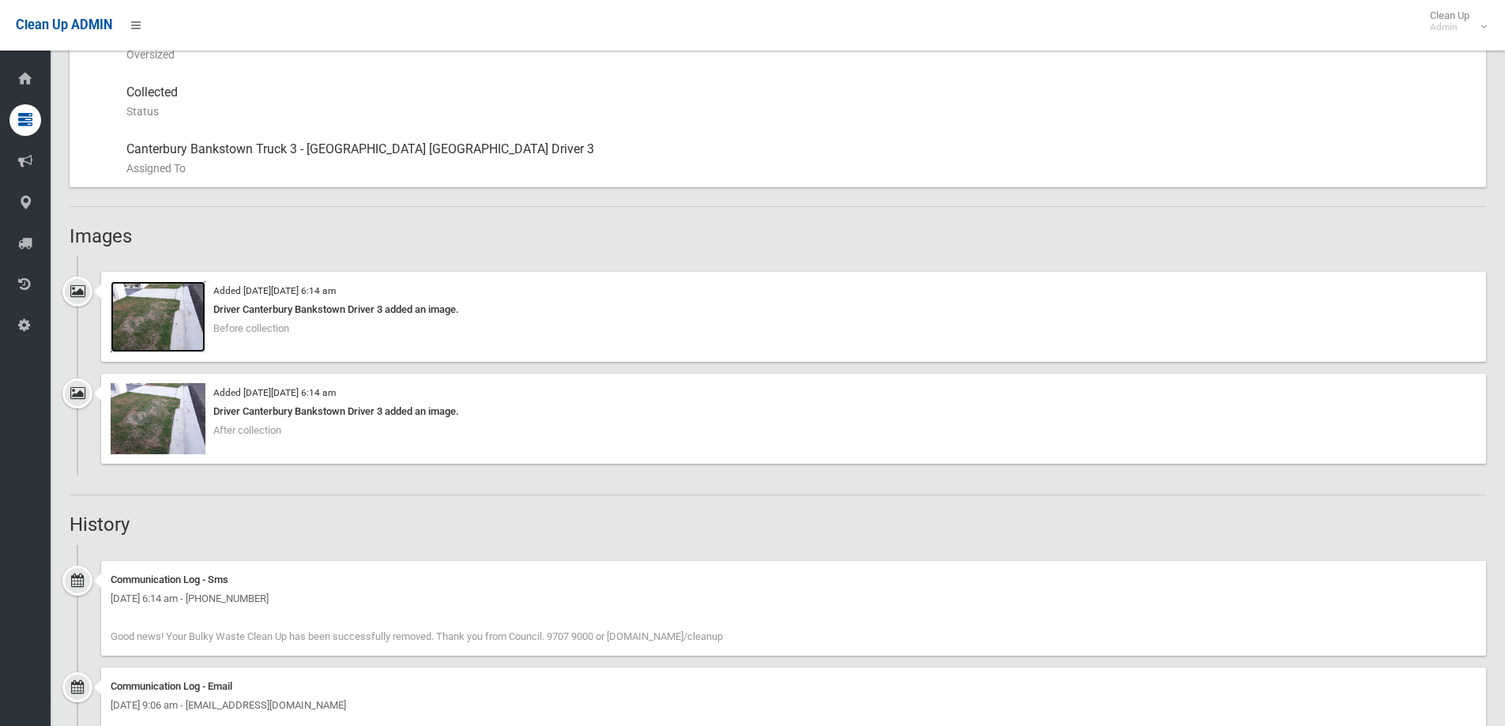
click at [171, 314] on img at bounding box center [158, 316] width 95 height 71
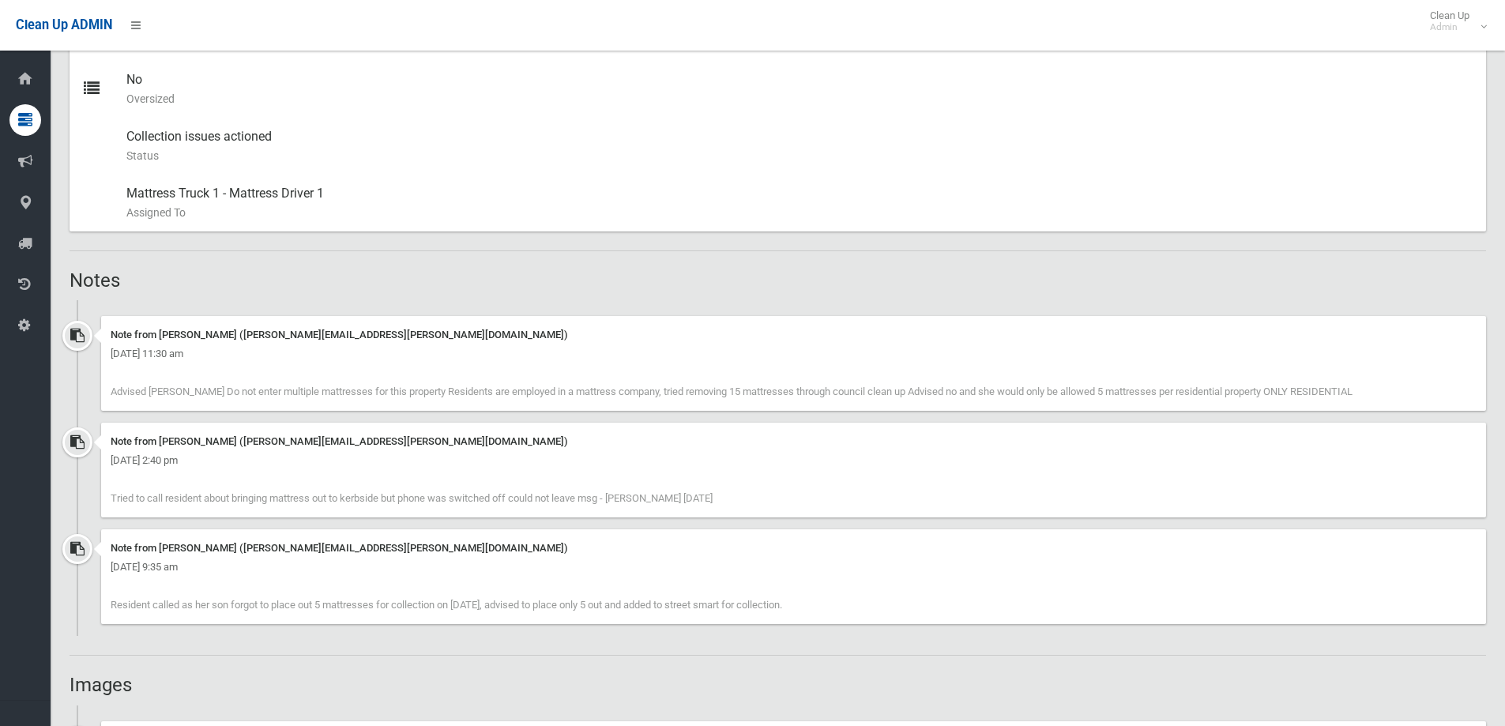
scroll to position [1027, 0]
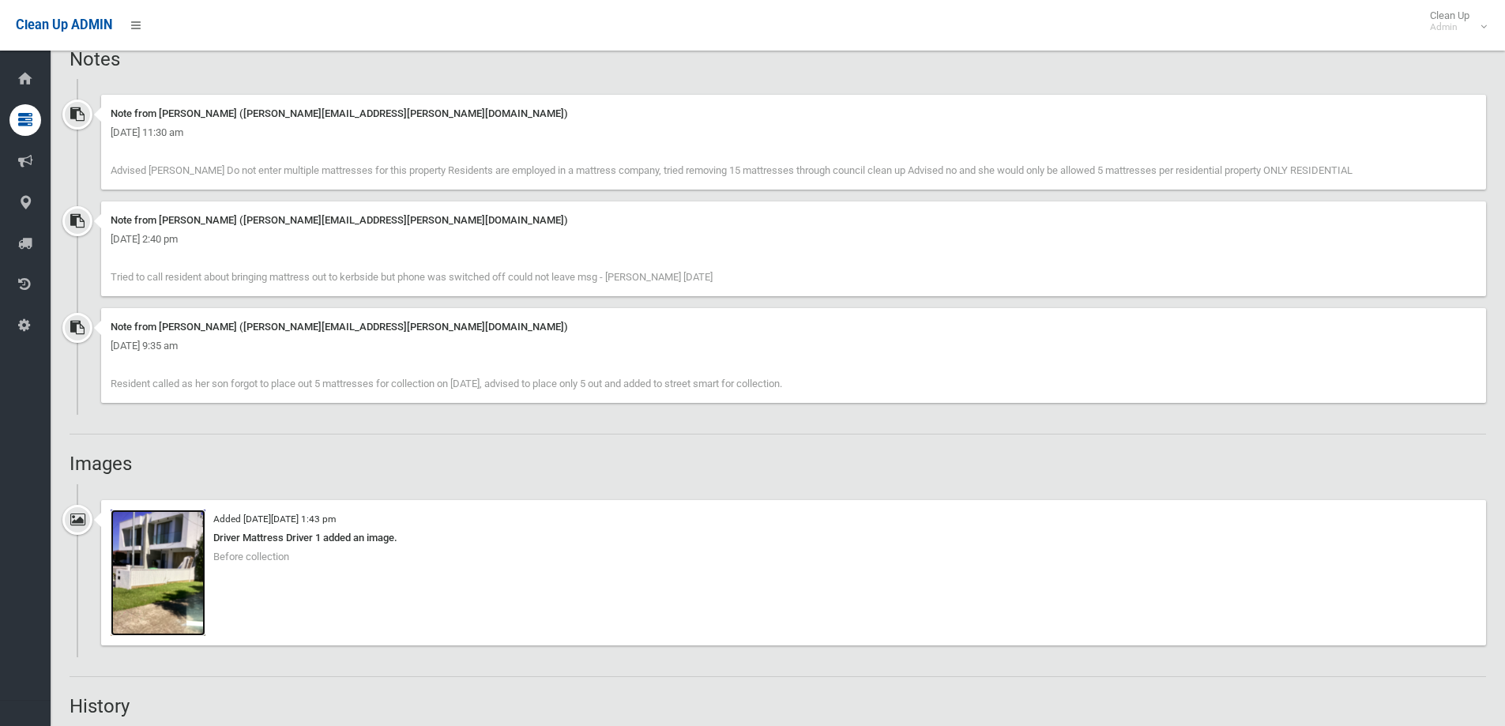
click at [167, 562] on img at bounding box center [158, 572] width 95 height 126
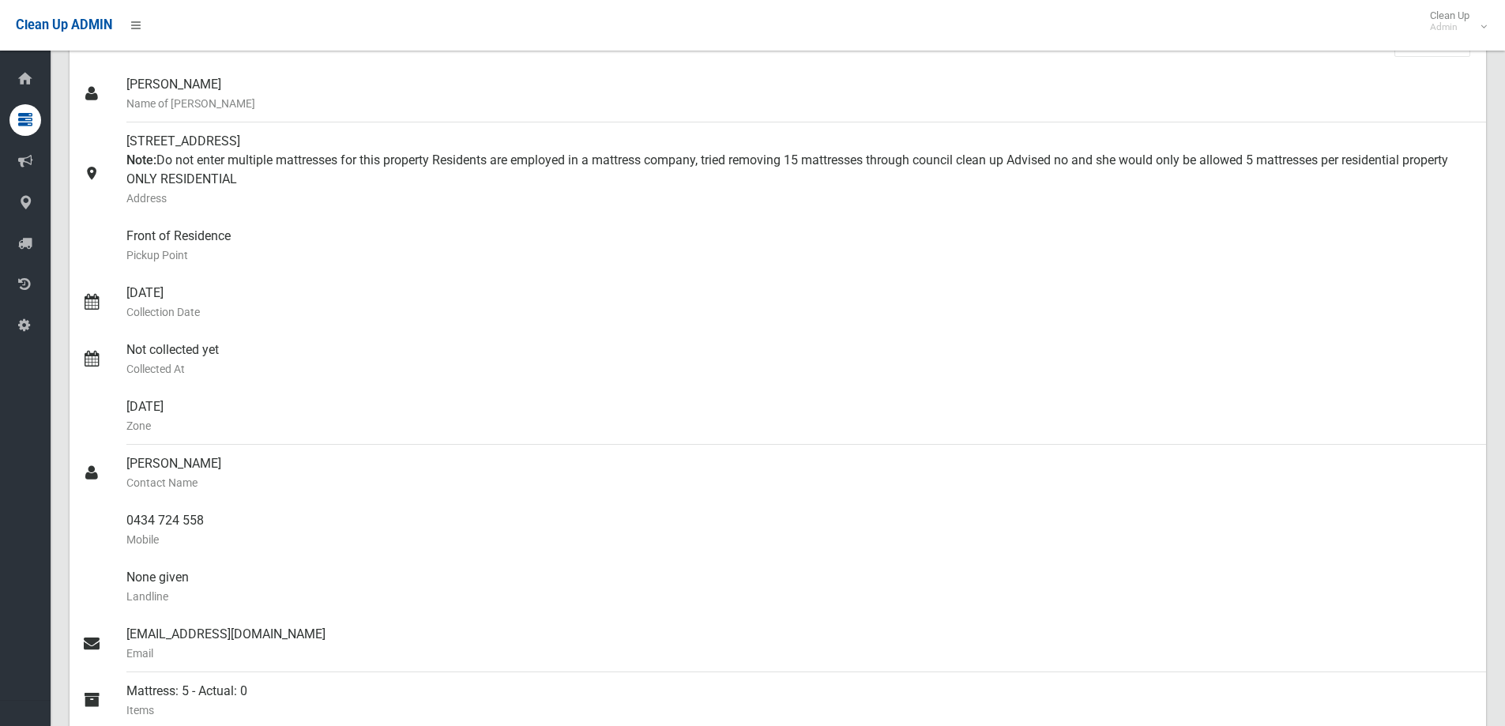
scroll to position [0, 0]
